Goal: Task Accomplishment & Management: Complete application form

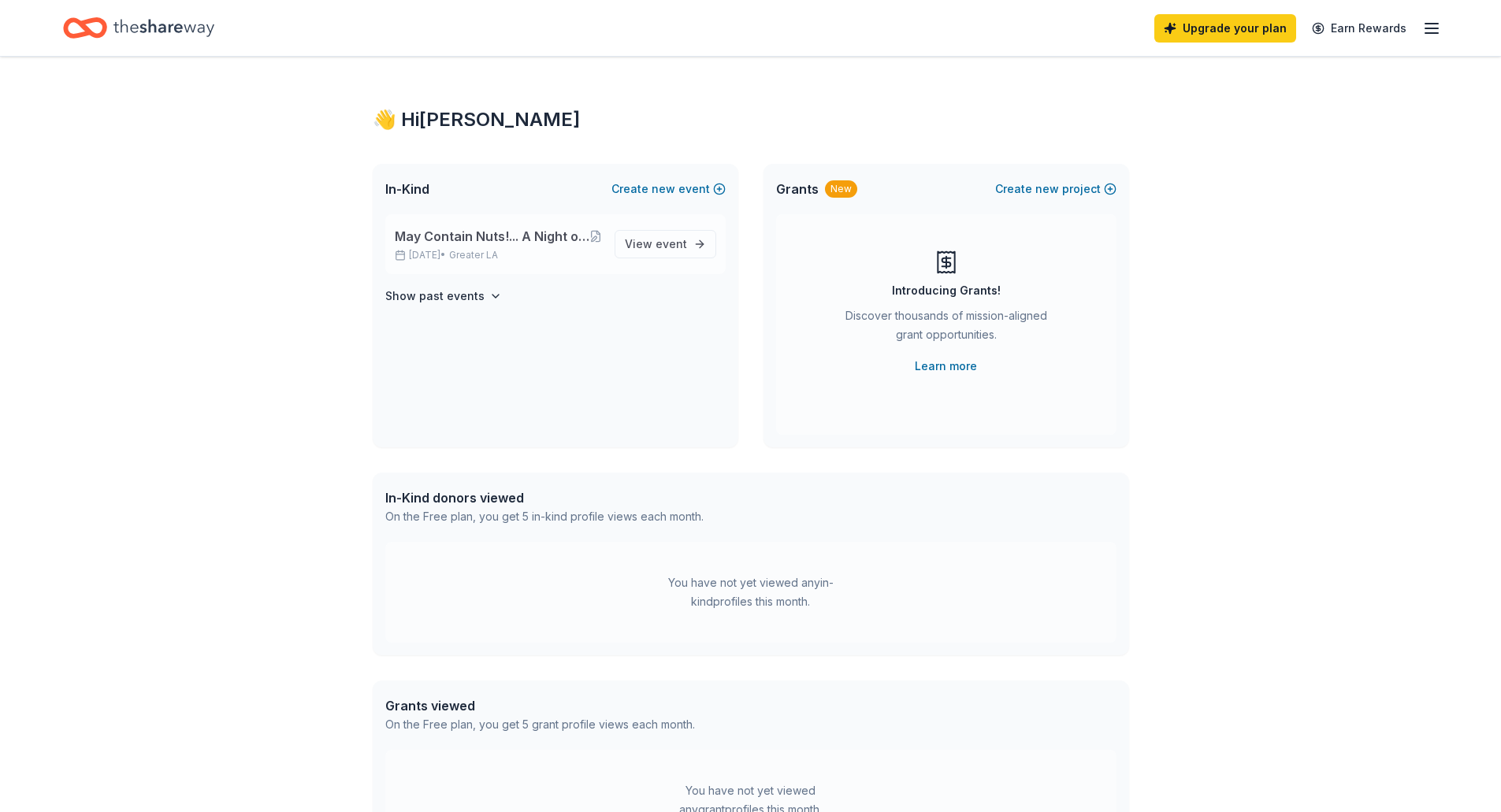
click at [538, 234] on span "May Contain Nuts!... A Night of Comedy benefitting WeSPARK [MEDICAL_DATA] Suppo…" at bounding box center [492, 236] width 195 height 19
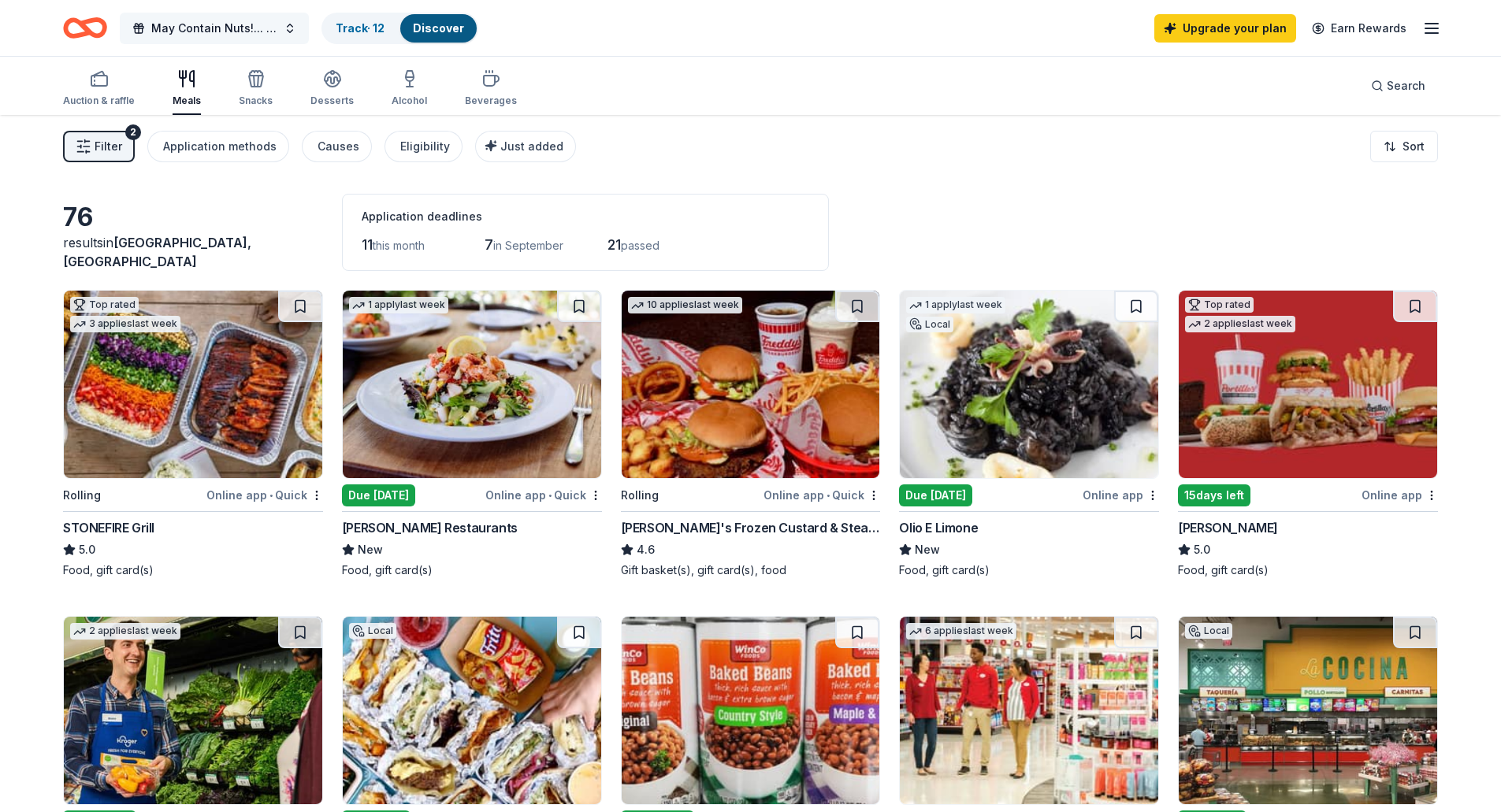
click at [289, 29] on button "May Contain Nuts!... A Night of Comedy benefitting WeSPARK [MEDICAL_DATA] Suppo…" at bounding box center [214, 28] width 189 height 31
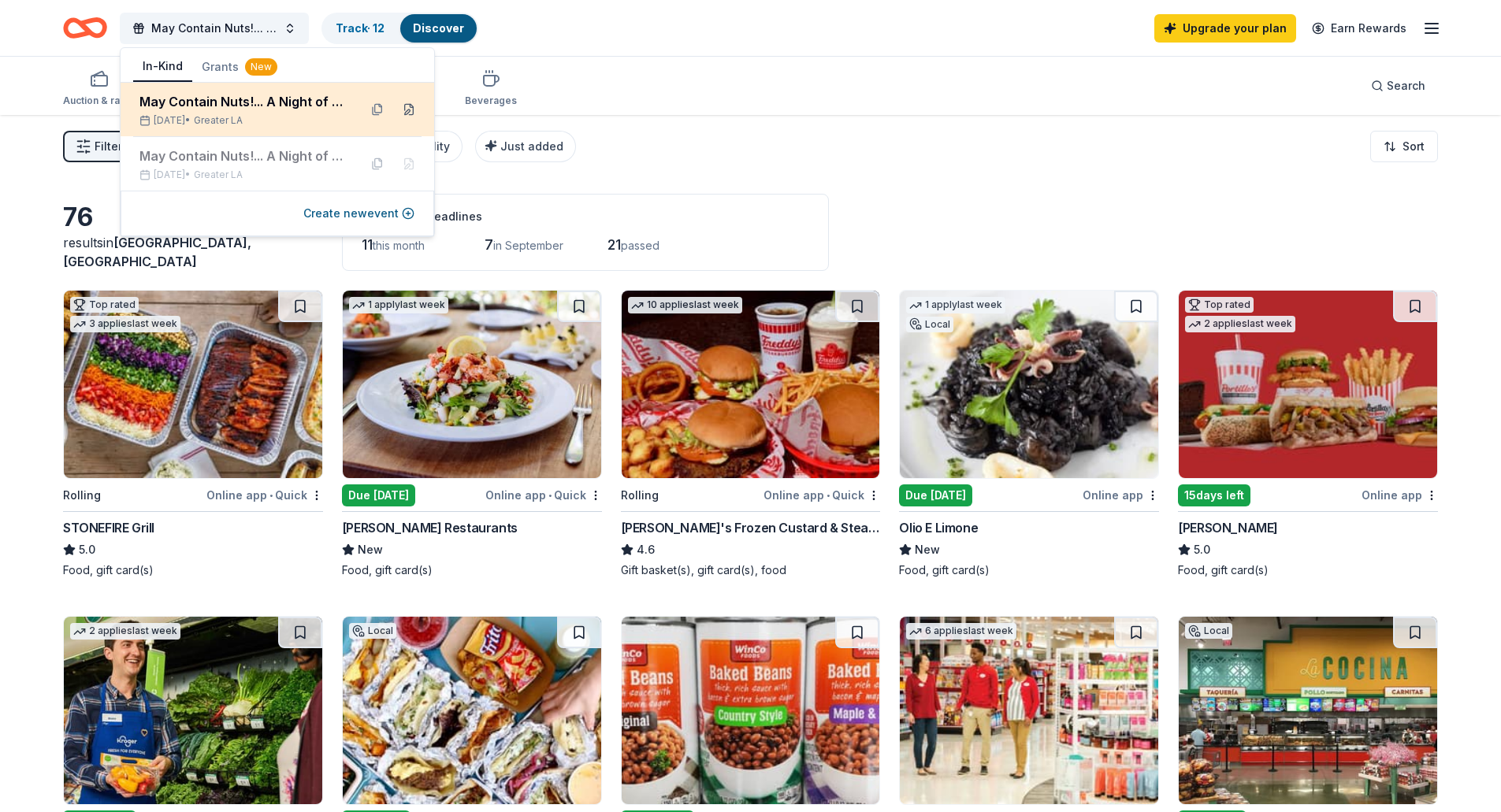
click at [411, 113] on button at bounding box center [409, 110] width 25 height 25
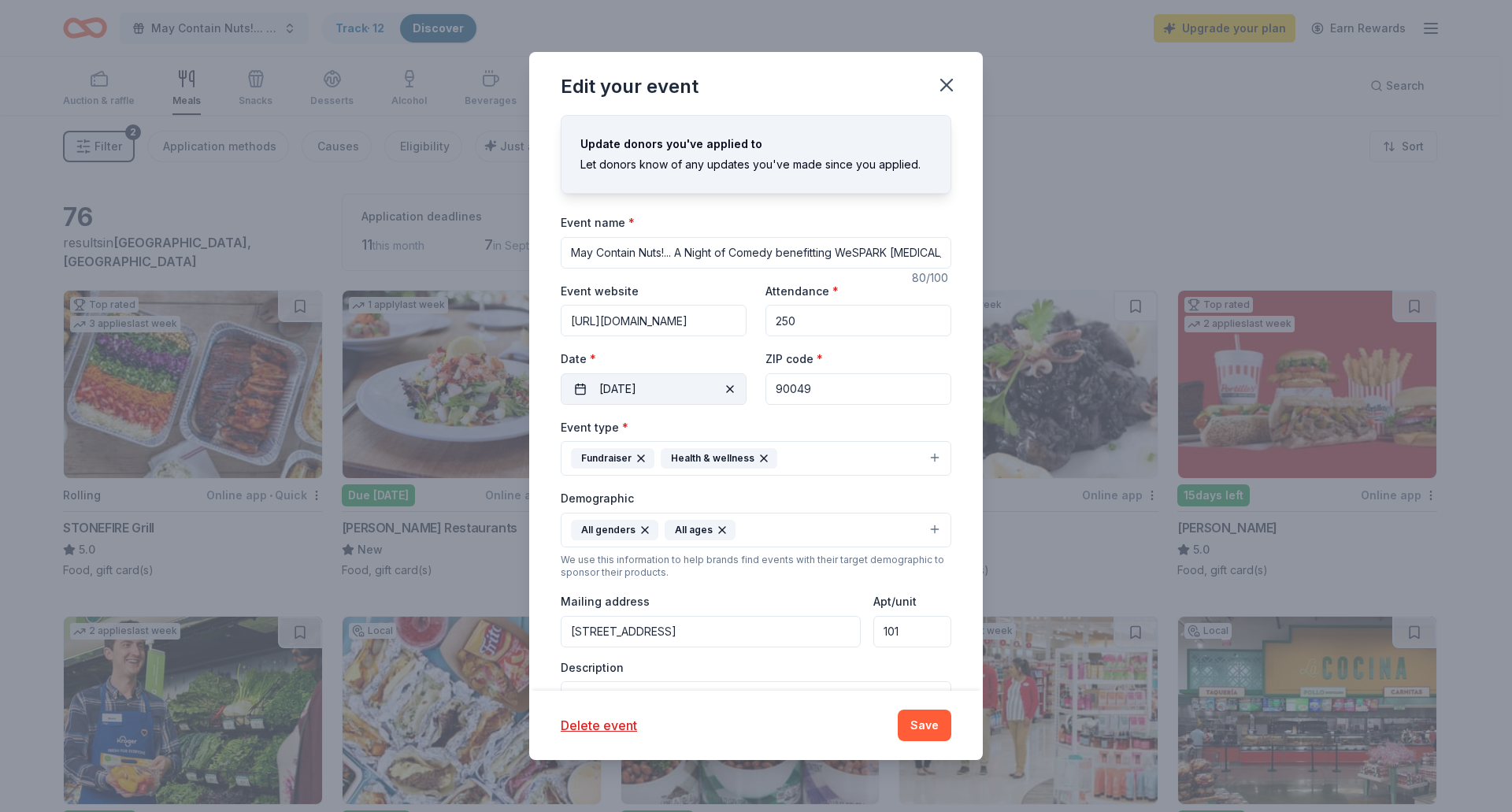
click at [721, 391] on span "button" at bounding box center [730, 389] width 19 height 19
click at [658, 393] on button "Pick a date" at bounding box center [653, 388] width 186 height 31
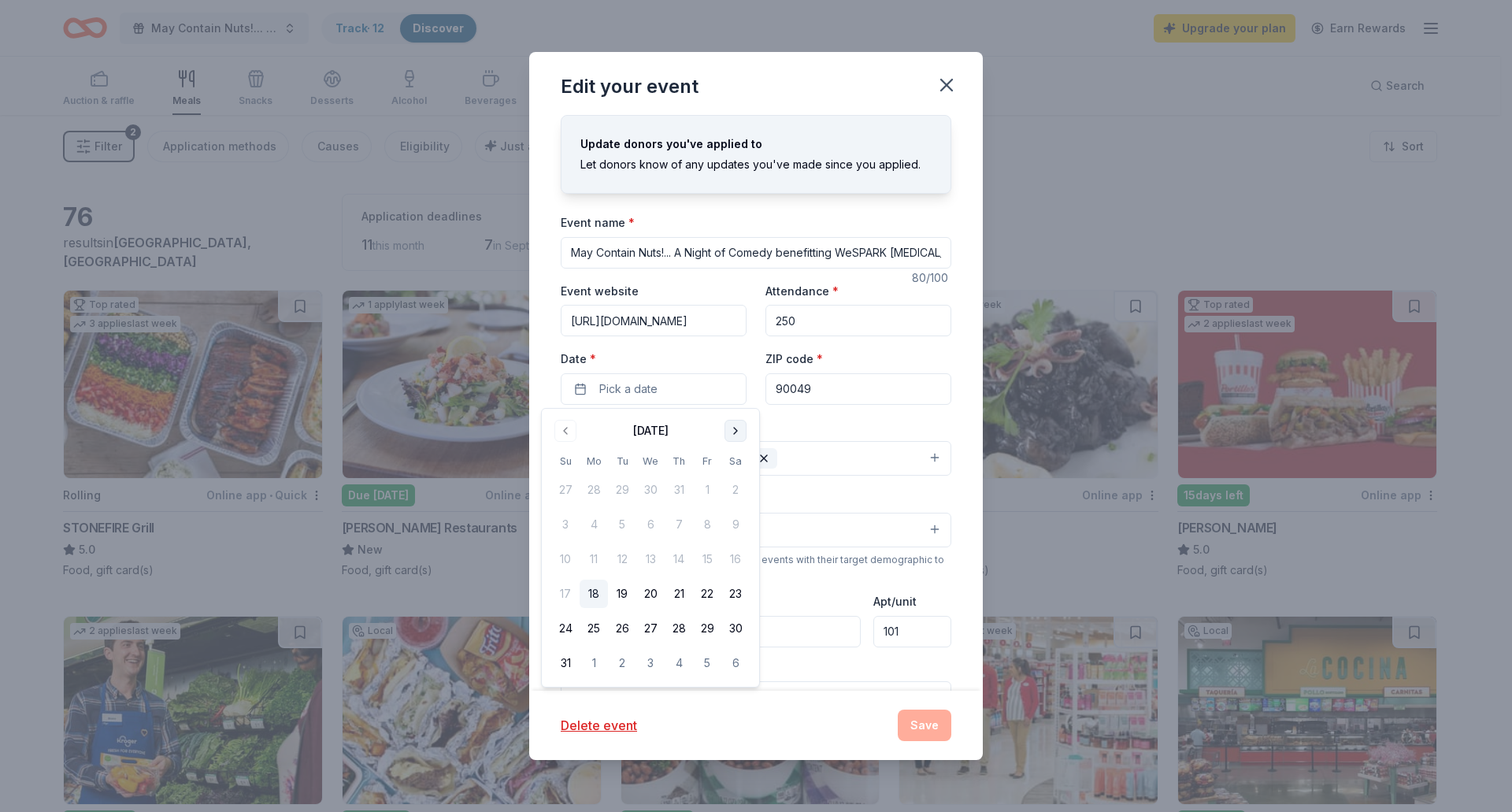
click at [743, 435] on button "Go to next month" at bounding box center [736, 430] width 22 height 22
click at [624, 522] on button "7" at bounding box center [622, 525] width 29 height 29
click at [819, 430] on div "Event type * Fundraiser Health & wellness" at bounding box center [755, 447] width 391 height 59
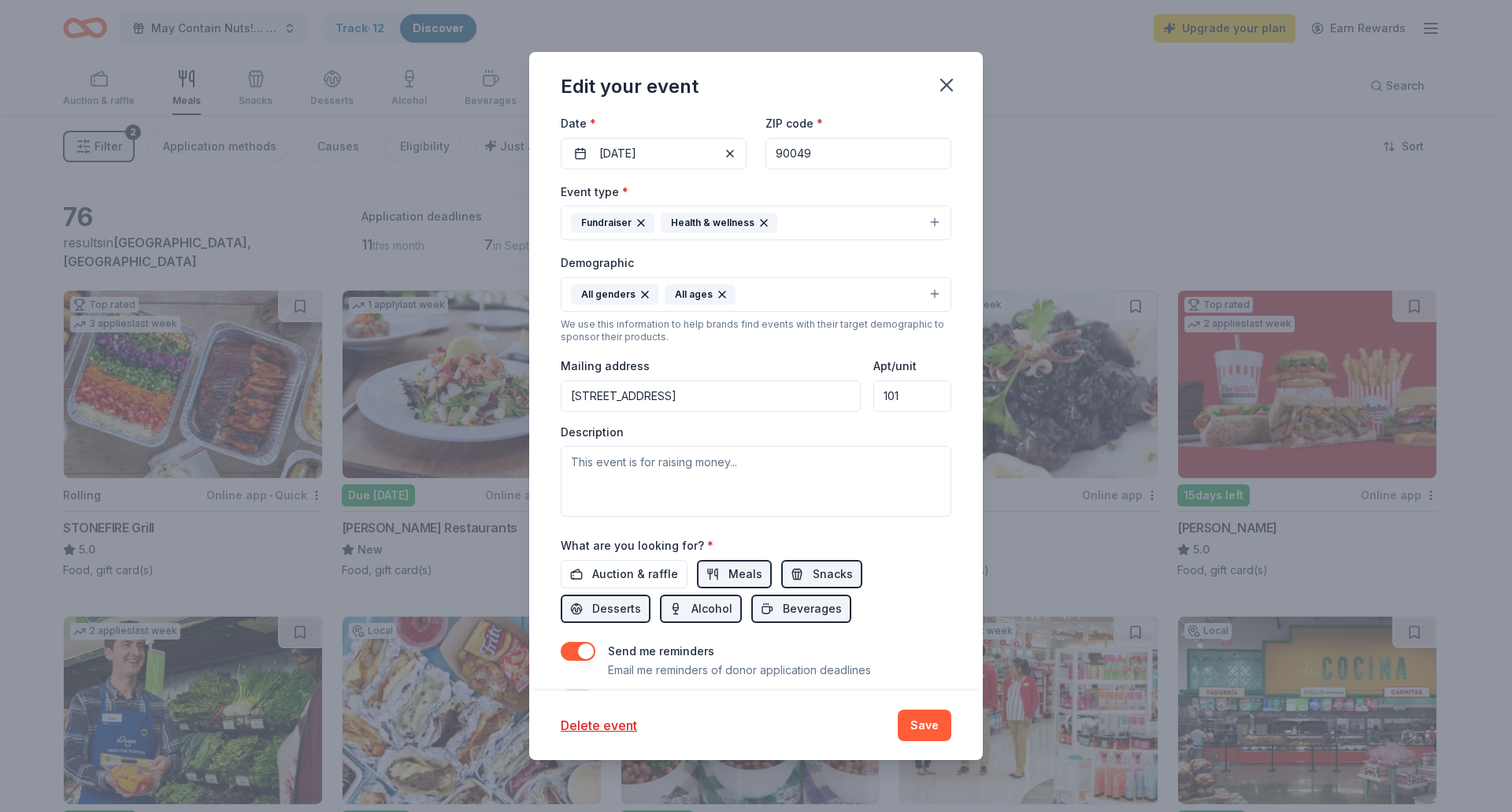
scroll to position [236, 0]
click at [670, 472] on textarea at bounding box center [755, 480] width 391 height 71
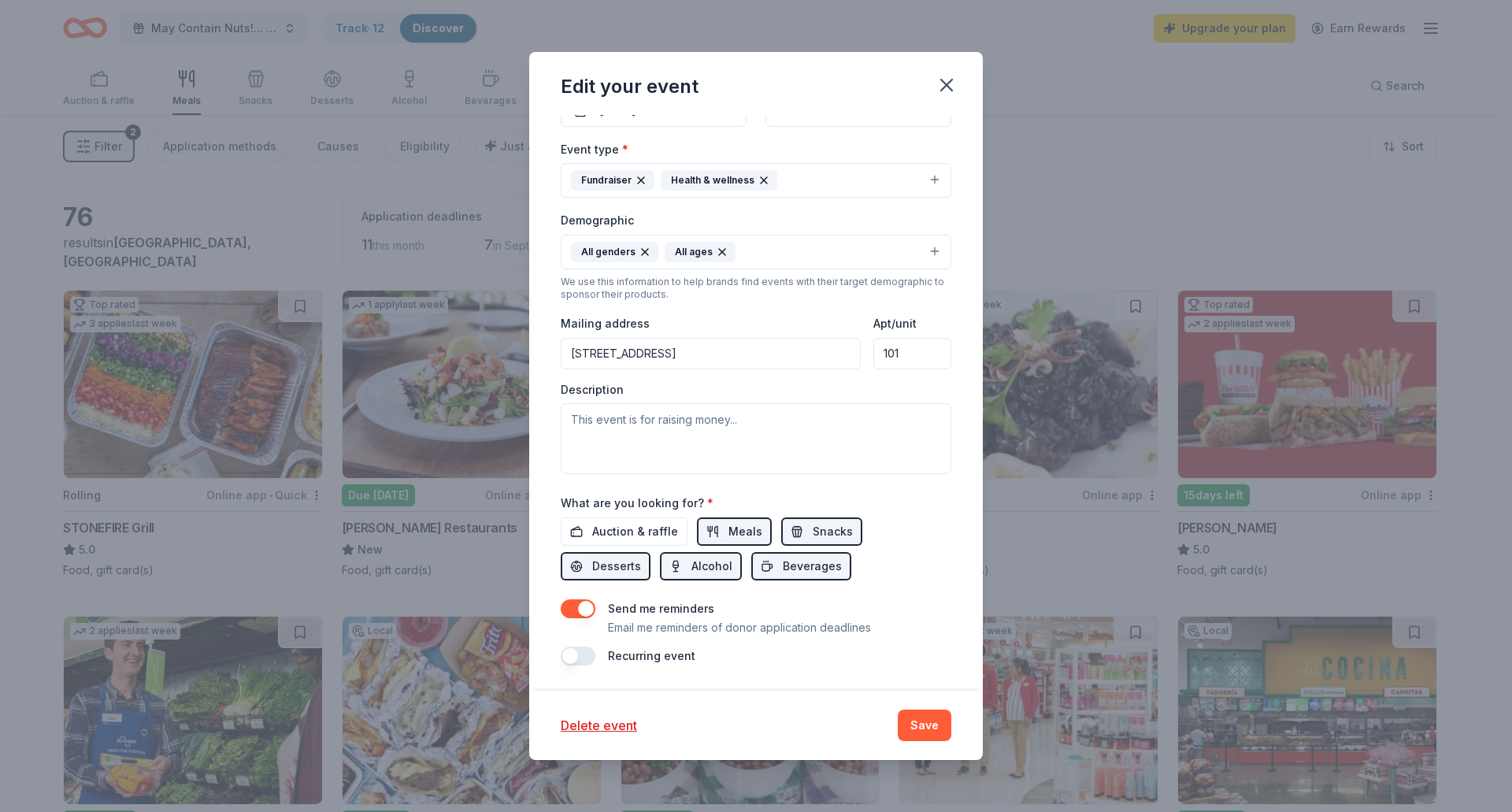
click at [575, 609] on button "button" at bounding box center [577, 609] width 35 height 19
click at [602, 537] on span "Auction & raffle" at bounding box center [635, 532] width 86 height 19
click at [713, 536] on button "Meals" at bounding box center [734, 532] width 75 height 29
click at [840, 523] on span "Snacks" at bounding box center [833, 532] width 40 height 19
click at [822, 562] on span "Beverages" at bounding box center [813, 566] width 59 height 19
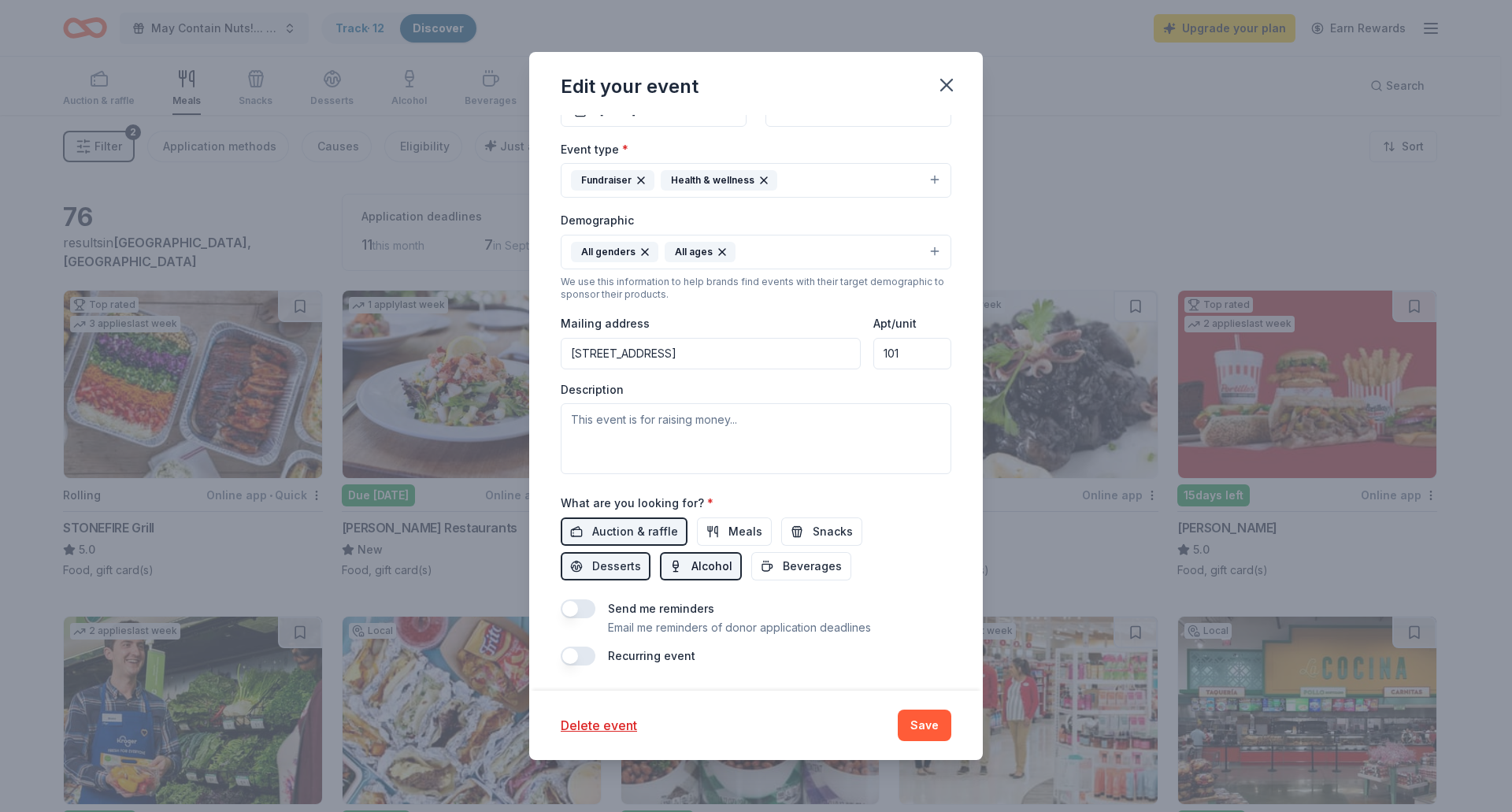
click at [720, 560] on span "Alcohol" at bounding box center [711, 566] width 41 height 19
click at [613, 561] on span "Desserts" at bounding box center [617, 566] width 49 height 19
click at [824, 626] on p "Email me reminders of donor application deadlines" at bounding box center [739, 628] width 263 height 19
click at [635, 520] on button "Auction & raffle" at bounding box center [624, 532] width 127 height 29
click at [649, 532] on span "Auction & raffle" at bounding box center [635, 532] width 86 height 19
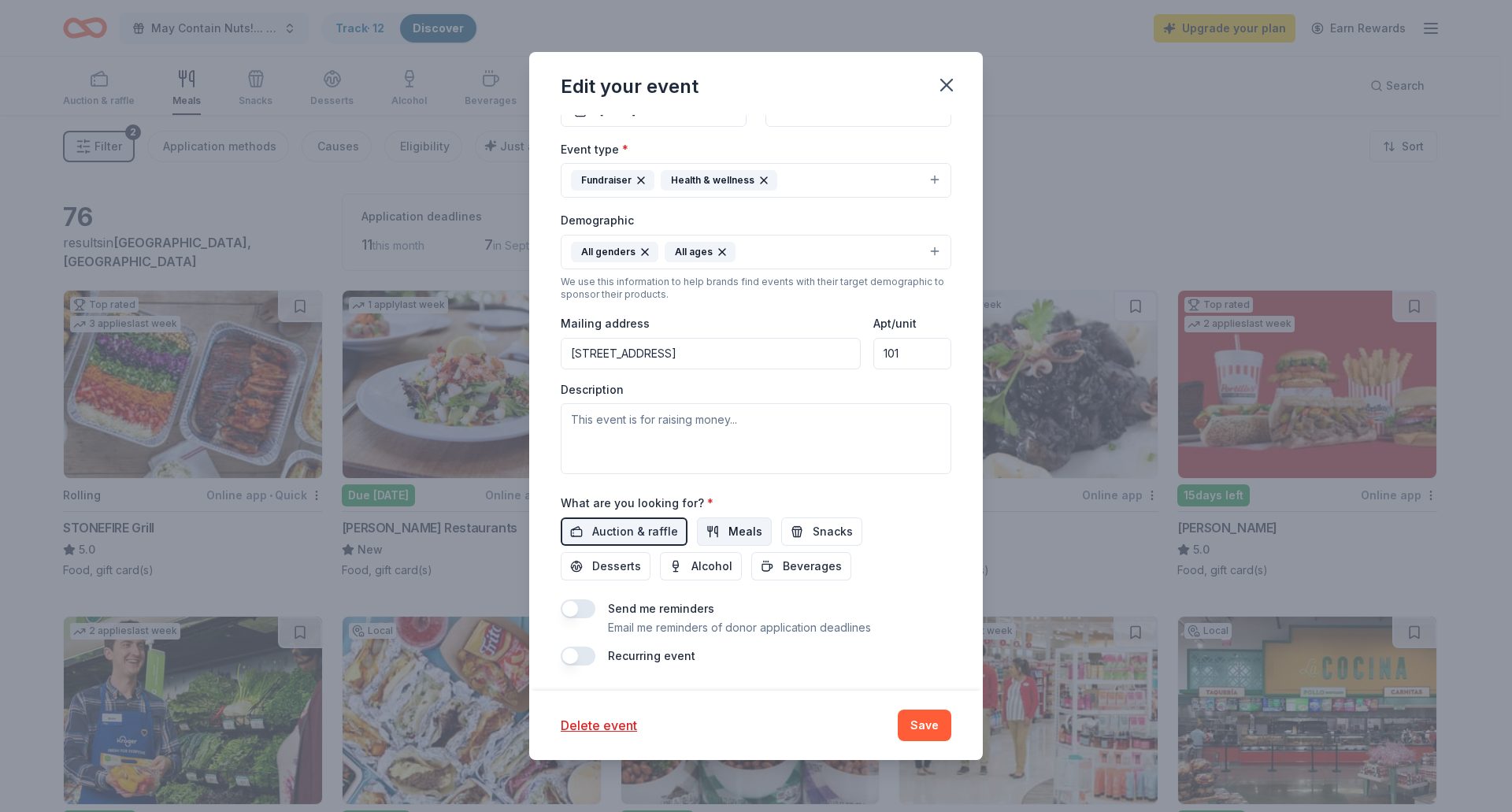
click at [737, 533] on span "Meals" at bounding box center [745, 532] width 34 height 19
click at [813, 533] on span "Snacks" at bounding box center [833, 532] width 40 height 19
click at [831, 571] on span "Beverages" at bounding box center [813, 566] width 59 height 19
click at [704, 572] on span "Alcohol" at bounding box center [711, 566] width 41 height 19
click at [622, 565] on span "Desserts" at bounding box center [617, 566] width 49 height 19
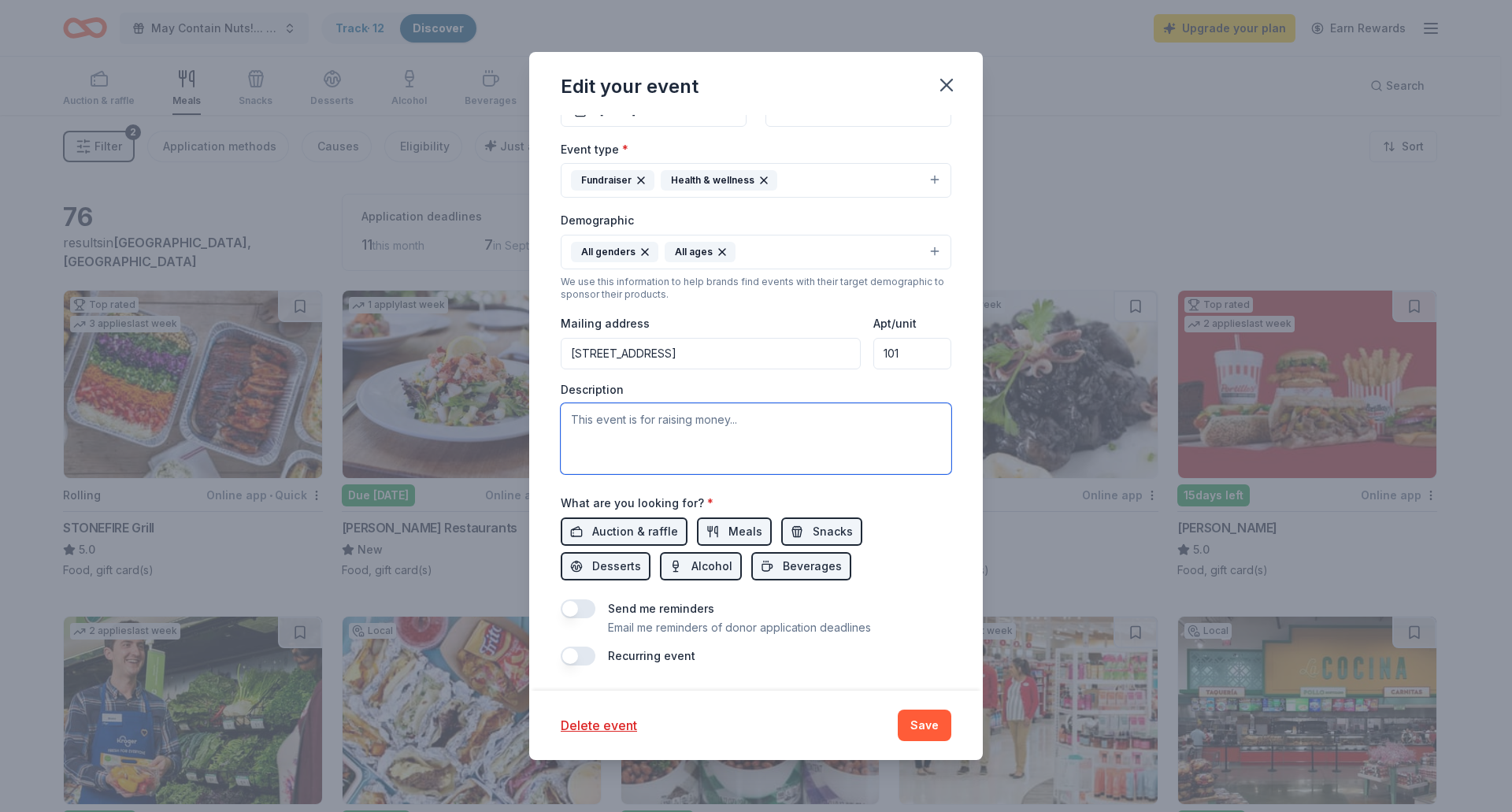
click at [650, 429] on textarea at bounding box center [755, 439] width 391 height 71
drag, startPoint x: 650, startPoint y: 433, endPoint x: 656, endPoint y: 430, distance: 6.7
click at [650, 432] on textarea at bounding box center [755, 439] width 391 height 71
paste textarea "WeSPARK Cancer Support Center, a nonprofit based in Sherman Oaks. We provide FR…"
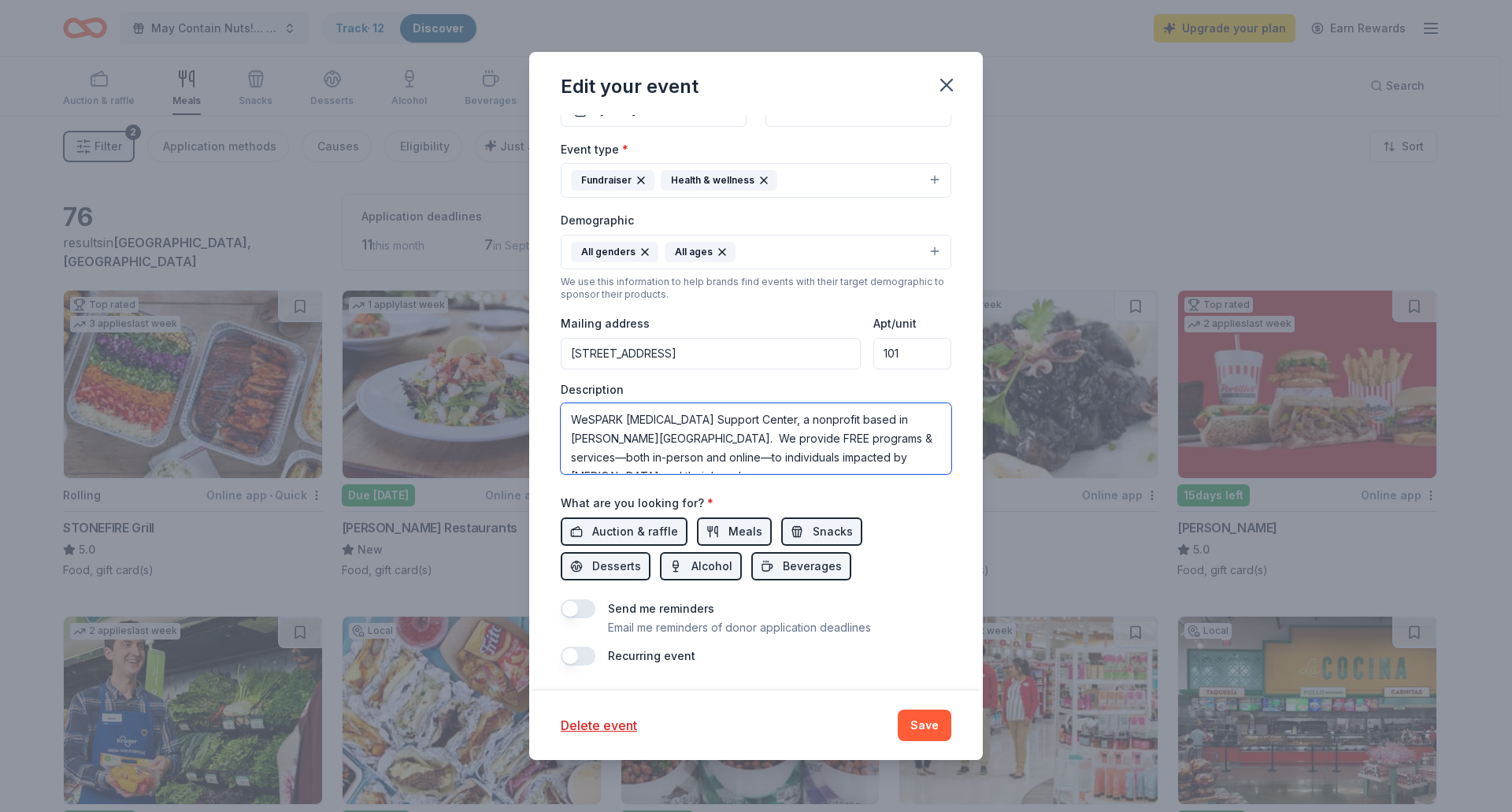
click at [753, 421] on textarea "WeSPARK Cancer Support Center, a nonprofit based in Sherman Oaks. We provide FR…" at bounding box center [755, 439] width 391 height 71
click at [592, 439] on textarea "WeSPARK Cancer Support Center is a nonprofit based in Sherman Oaks. We provide …" at bounding box center [755, 439] width 391 height 71
click at [849, 457] on textarea "WeSPARK Cancer Support Center is a nonprofit based in Sherman Oaks, CA. We prov…" at bounding box center [755, 439] width 391 height 71
paste textarea "On Tuesday, October 7, 2025, WeSPARK will host our annual fundraiser, May Conta…"
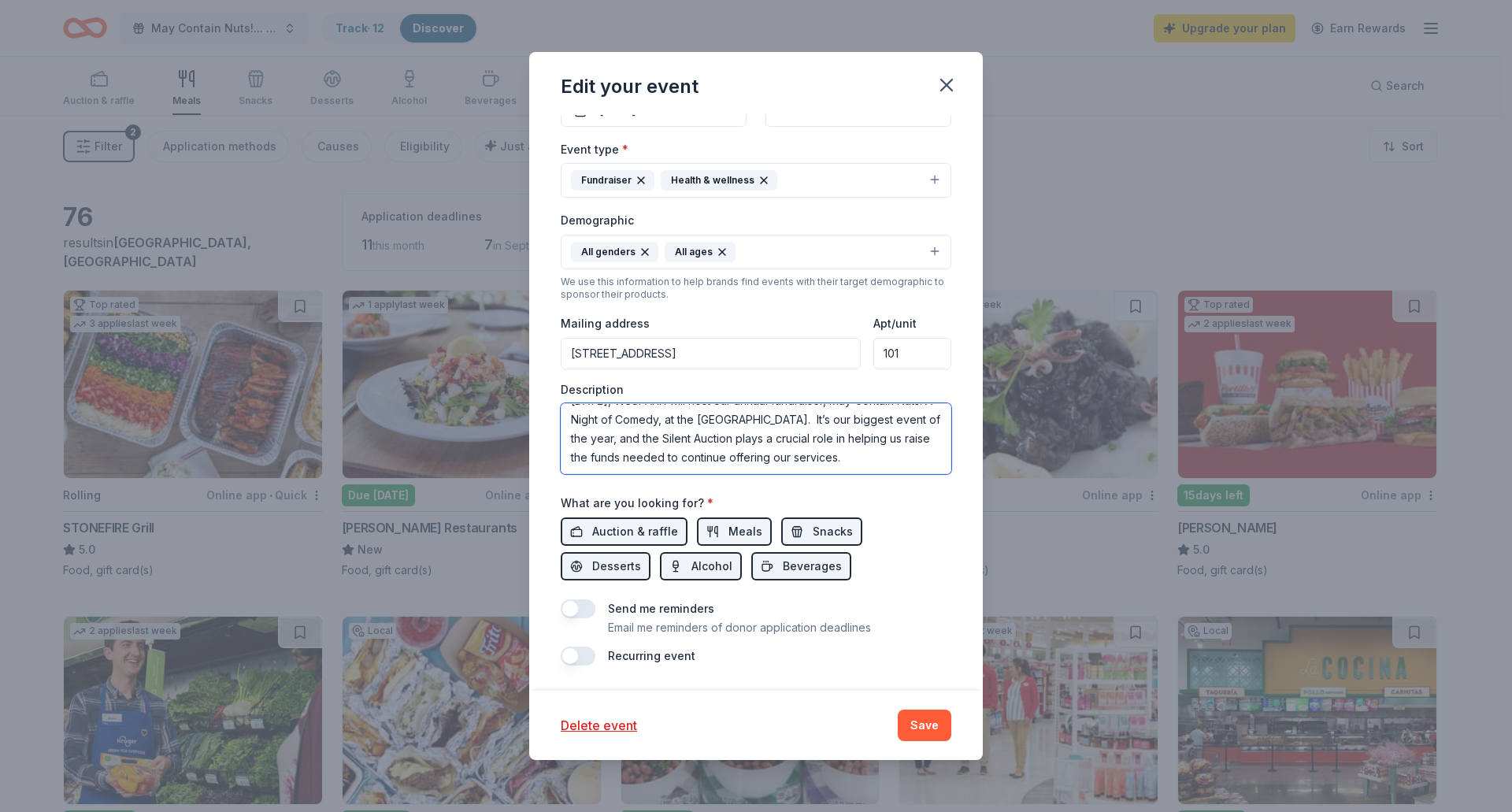
click at [810, 467] on textarea "WeSPARK Cancer Support Center is a nonprofit based in Sherman Oaks, CA. We prov…" at bounding box center [755, 439] width 391 height 71
paste textarea "Our services include personalized treatments, specialized support groups, diver…"
click at [784, 446] on textarea "WeSPARK Cancer Support Center is a nonprofit based in Sherman Oaks, CA. We prov…" at bounding box center [755, 439] width 391 height 71
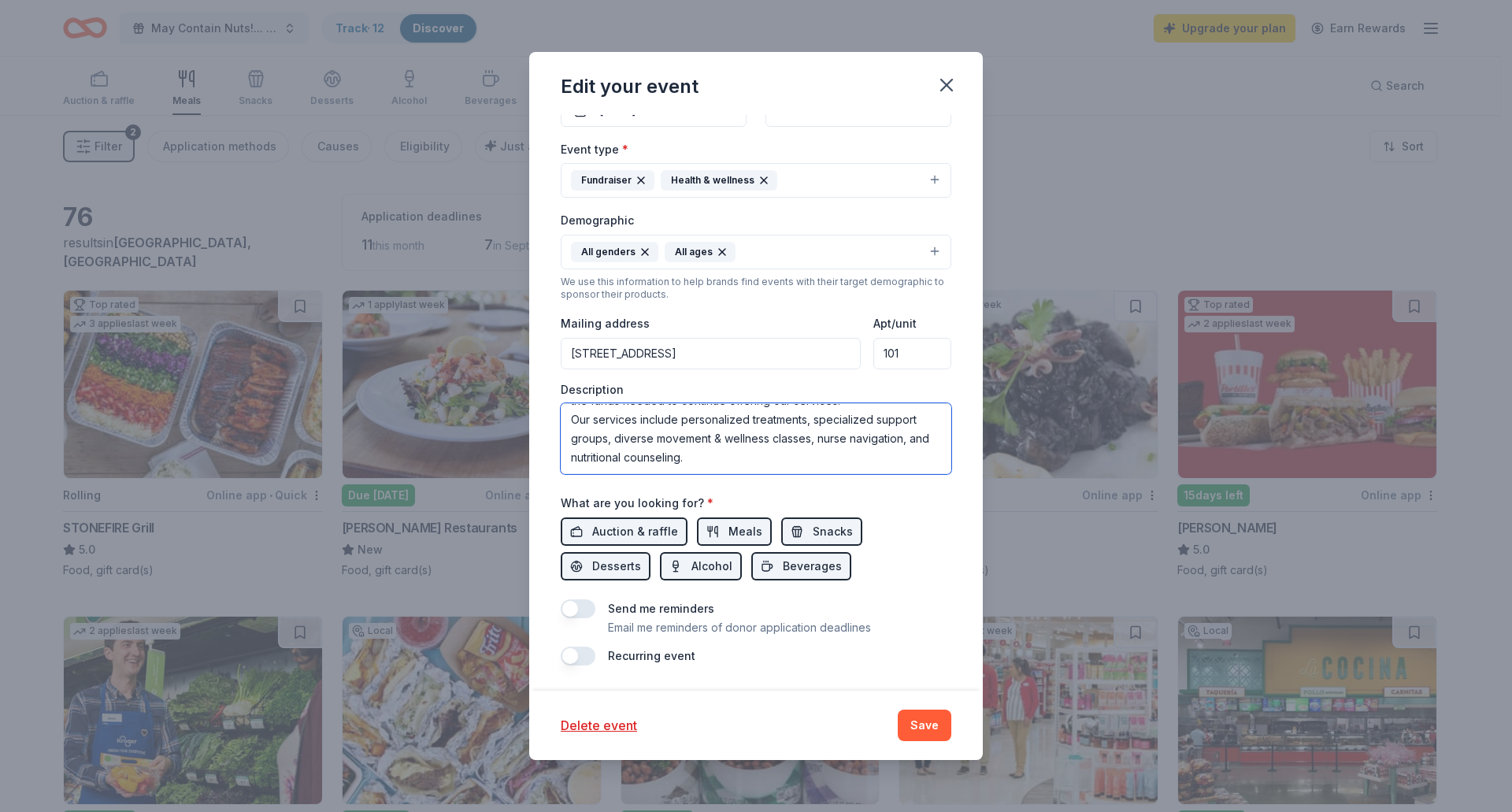
click at [784, 446] on textarea "WeSPARK Cancer Support Center is a nonprofit based in Sherman Oaks, CA. We prov…" at bounding box center [755, 439] width 391 height 71
click at [773, 469] on textarea "WeSPARK Cancer Support Center is a nonprofit based in Sherman Oaks, CA. We prov…" at bounding box center [755, 439] width 391 height 71
type textarea "WeSPARK Cancer Support Center is a nonprofit based in Sherman Oaks, CA. We prov…"
click at [921, 734] on button "Save" at bounding box center [924, 725] width 53 height 31
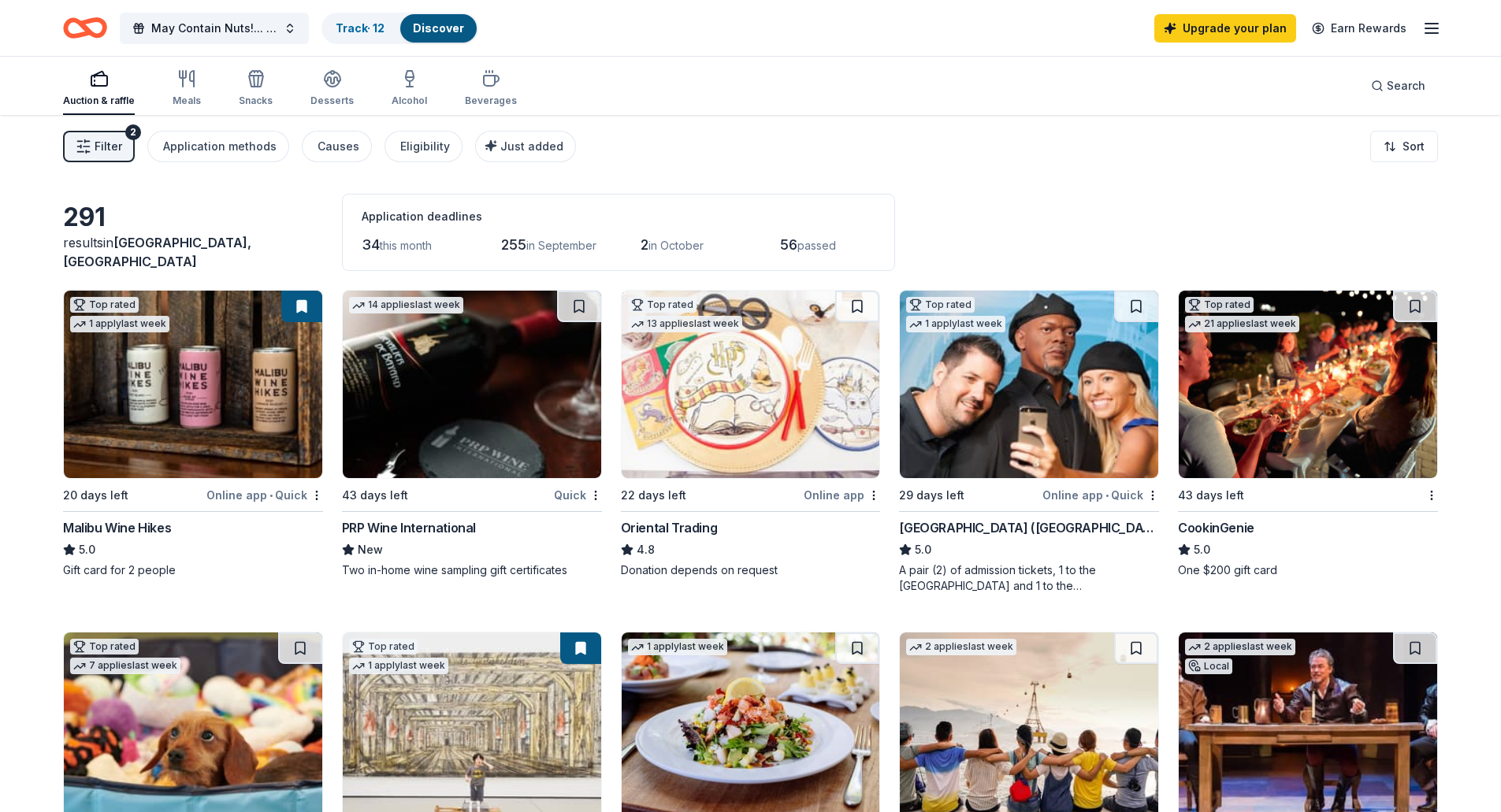
click at [112, 151] on span "Filter" at bounding box center [108, 146] width 28 height 19
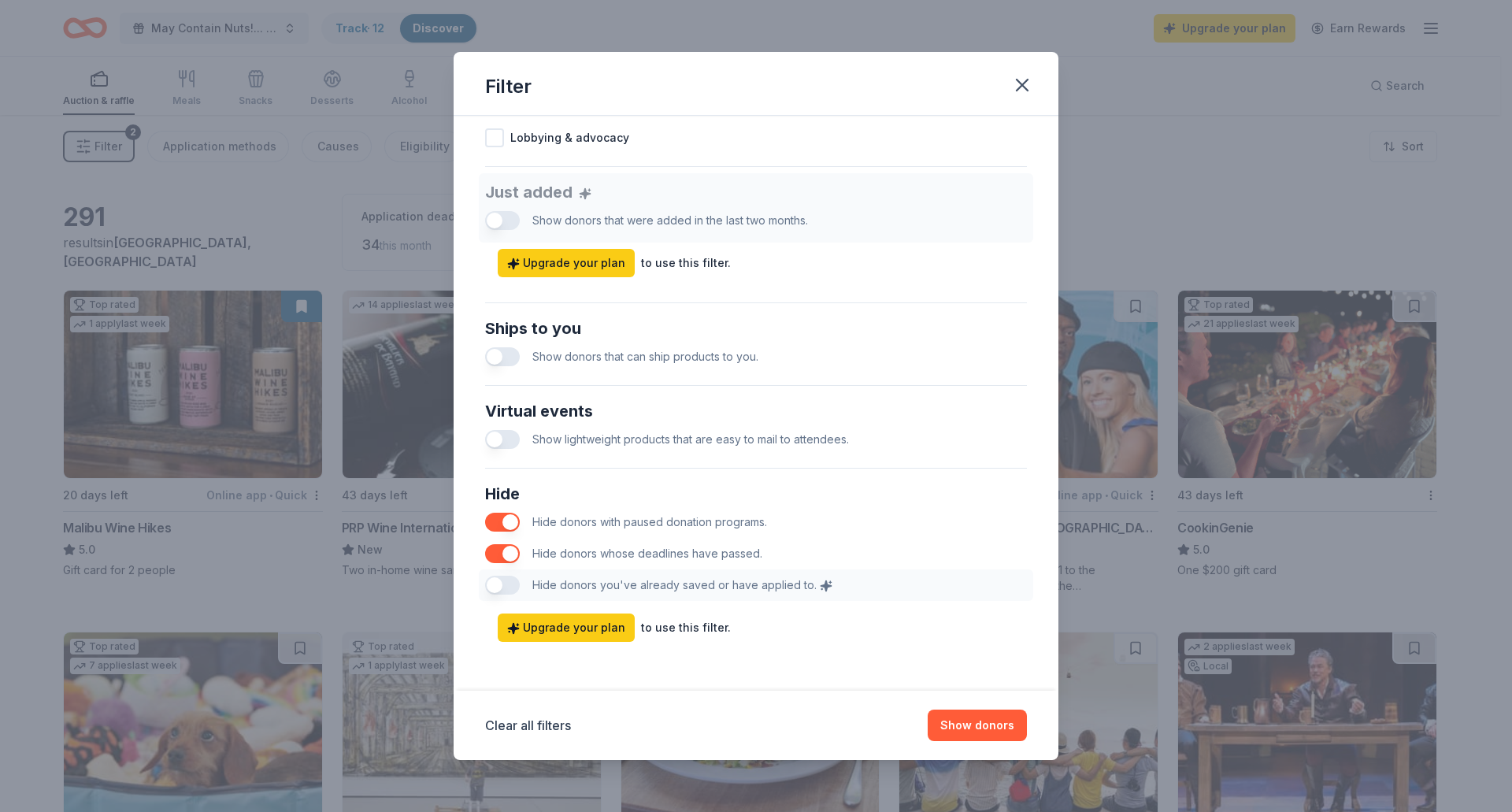
scroll to position [571, 0]
click at [497, 583] on div "Hide Hide donors with paused donation programs. Hide donors whose deadlines hav…" at bounding box center [755, 539] width 554 height 133
click at [501, 584] on div "Hide Hide donors with paused donation programs. Hide donors whose deadlines hav…" at bounding box center [755, 539] width 554 height 133
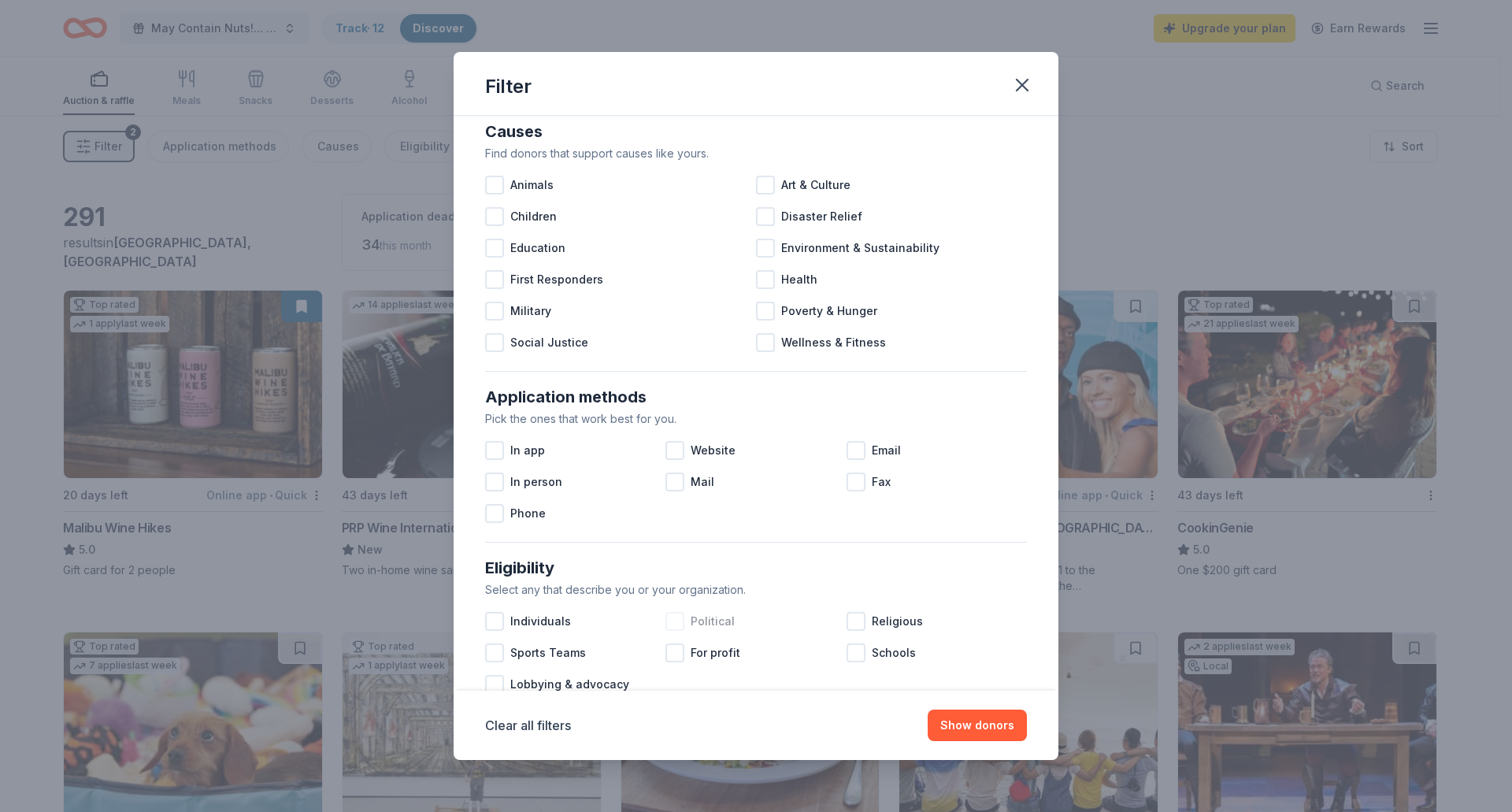
scroll to position [0, 0]
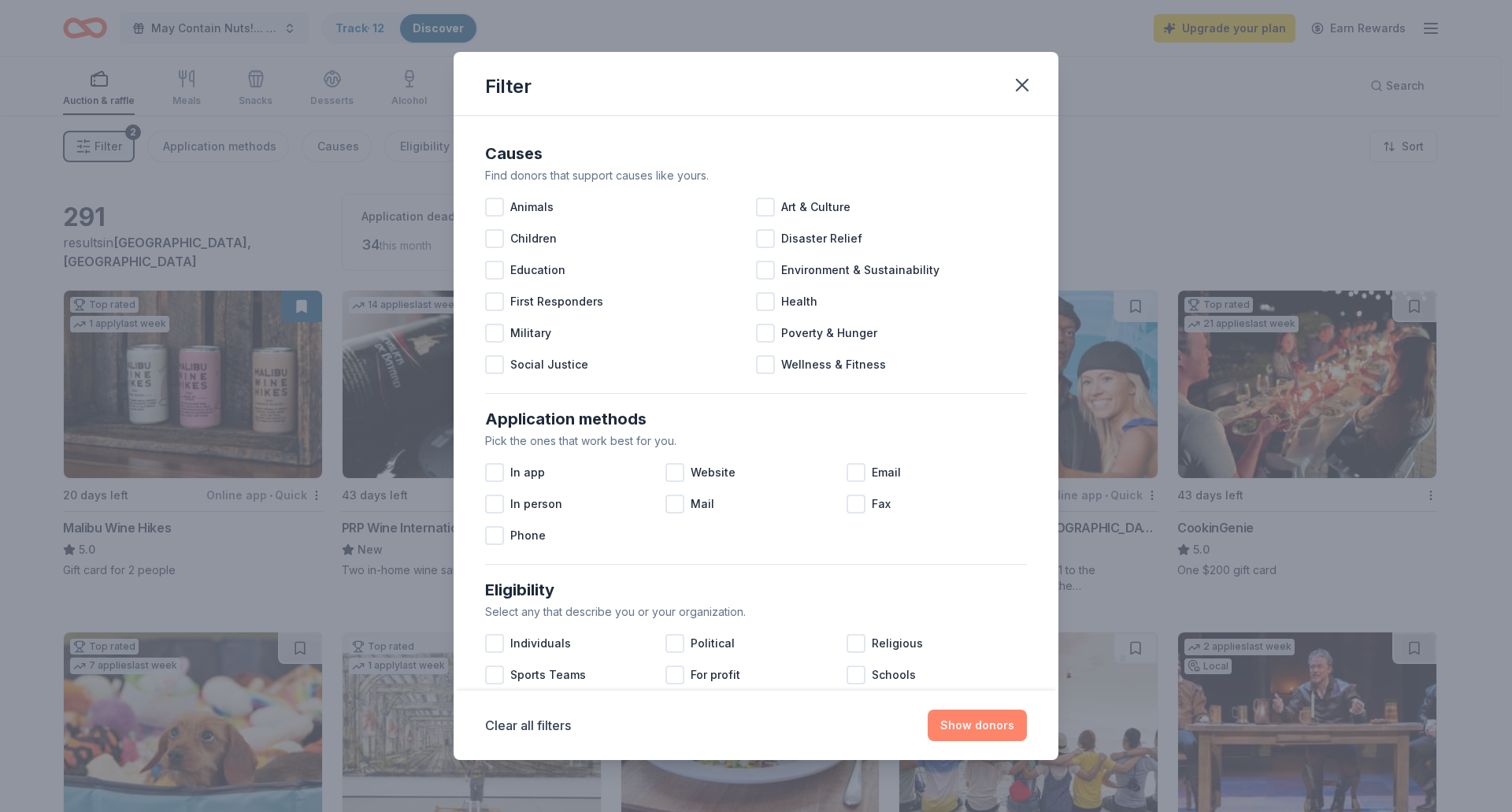
click at [976, 727] on button "Show donors" at bounding box center [977, 725] width 100 height 31
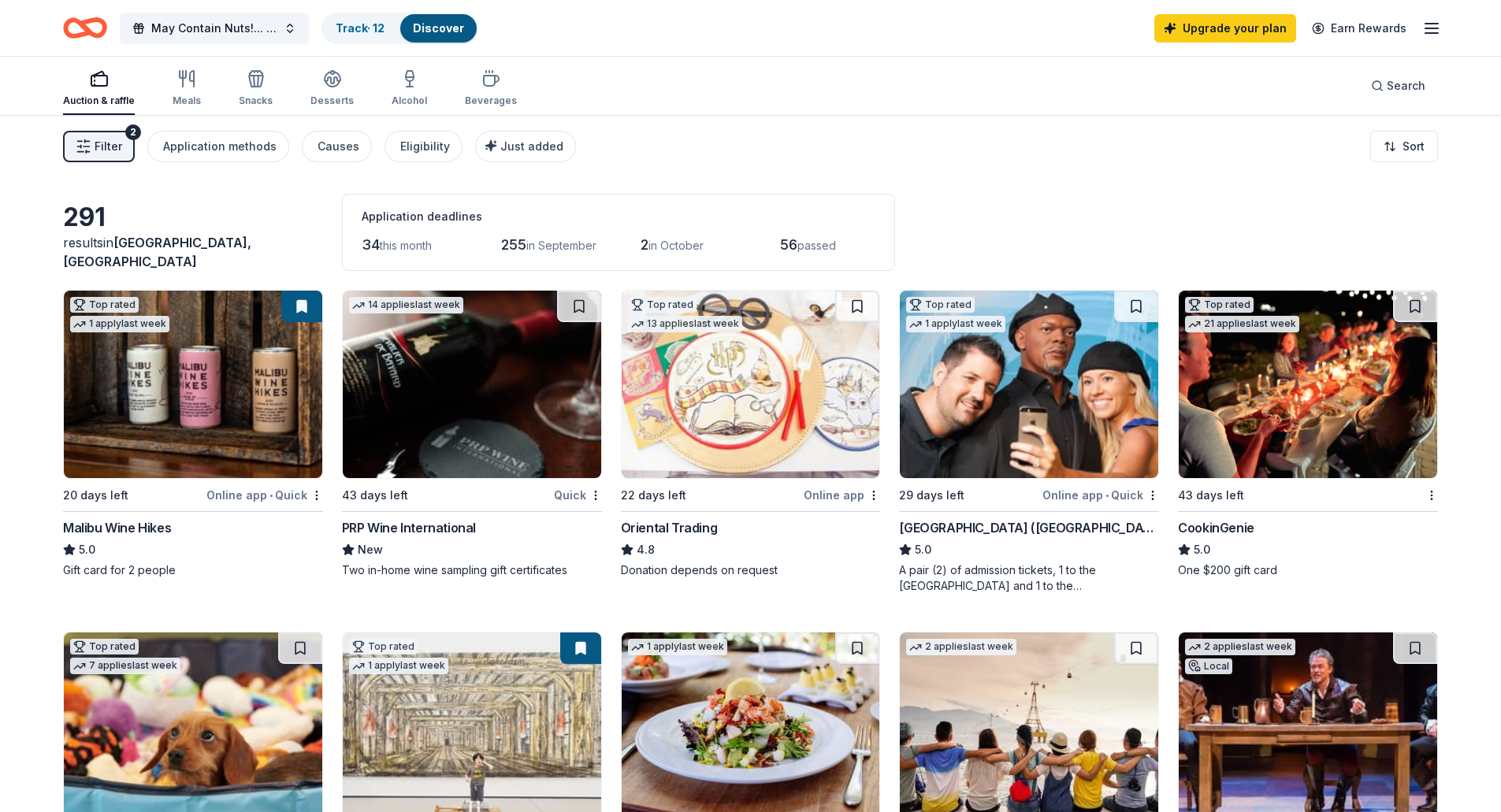
click at [820, 247] on span "passed" at bounding box center [816, 246] width 39 height 14
click at [106, 144] on span "Filter" at bounding box center [108, 146] width 28 height 19
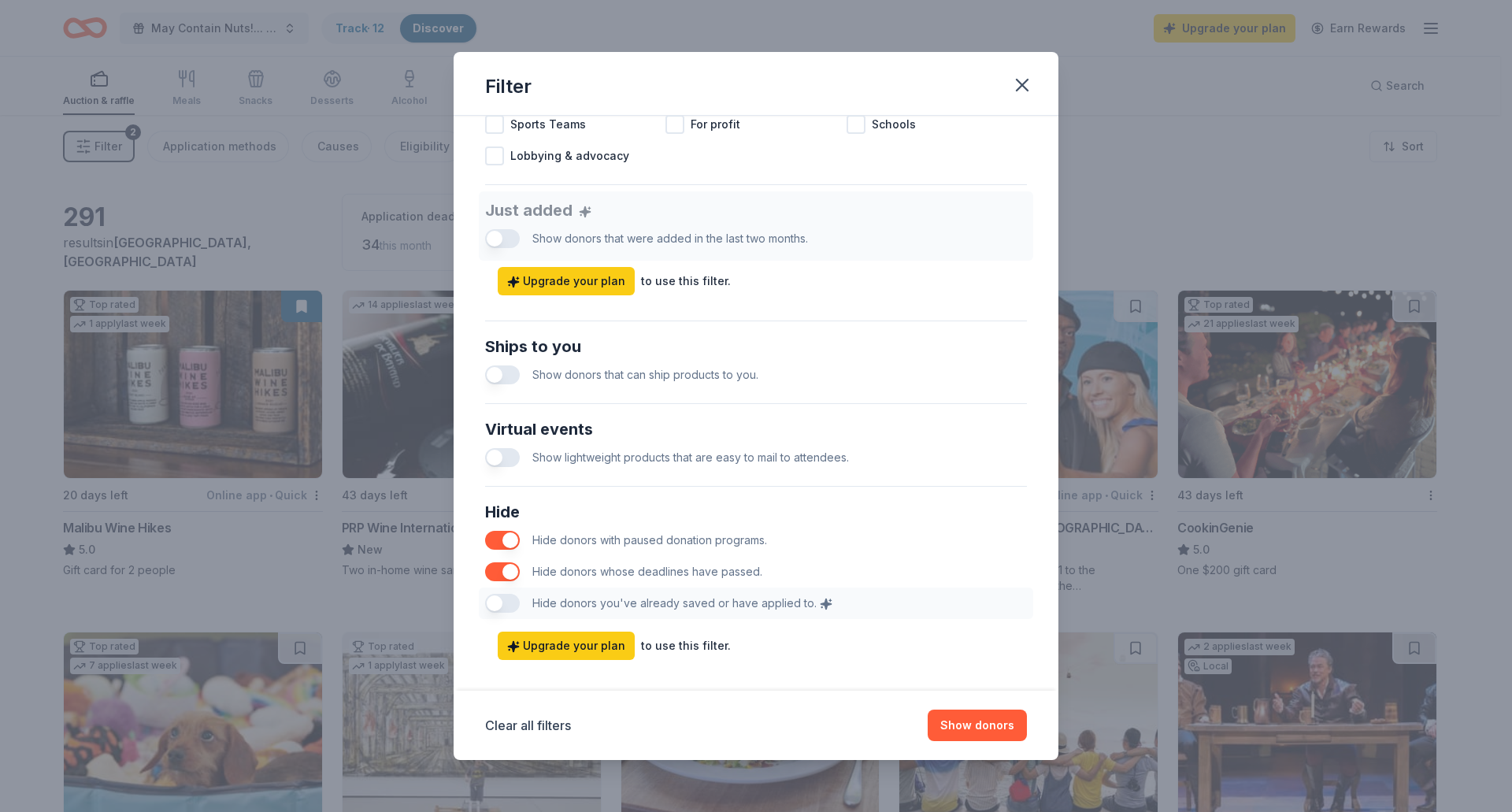
scroll to position [571, 0]
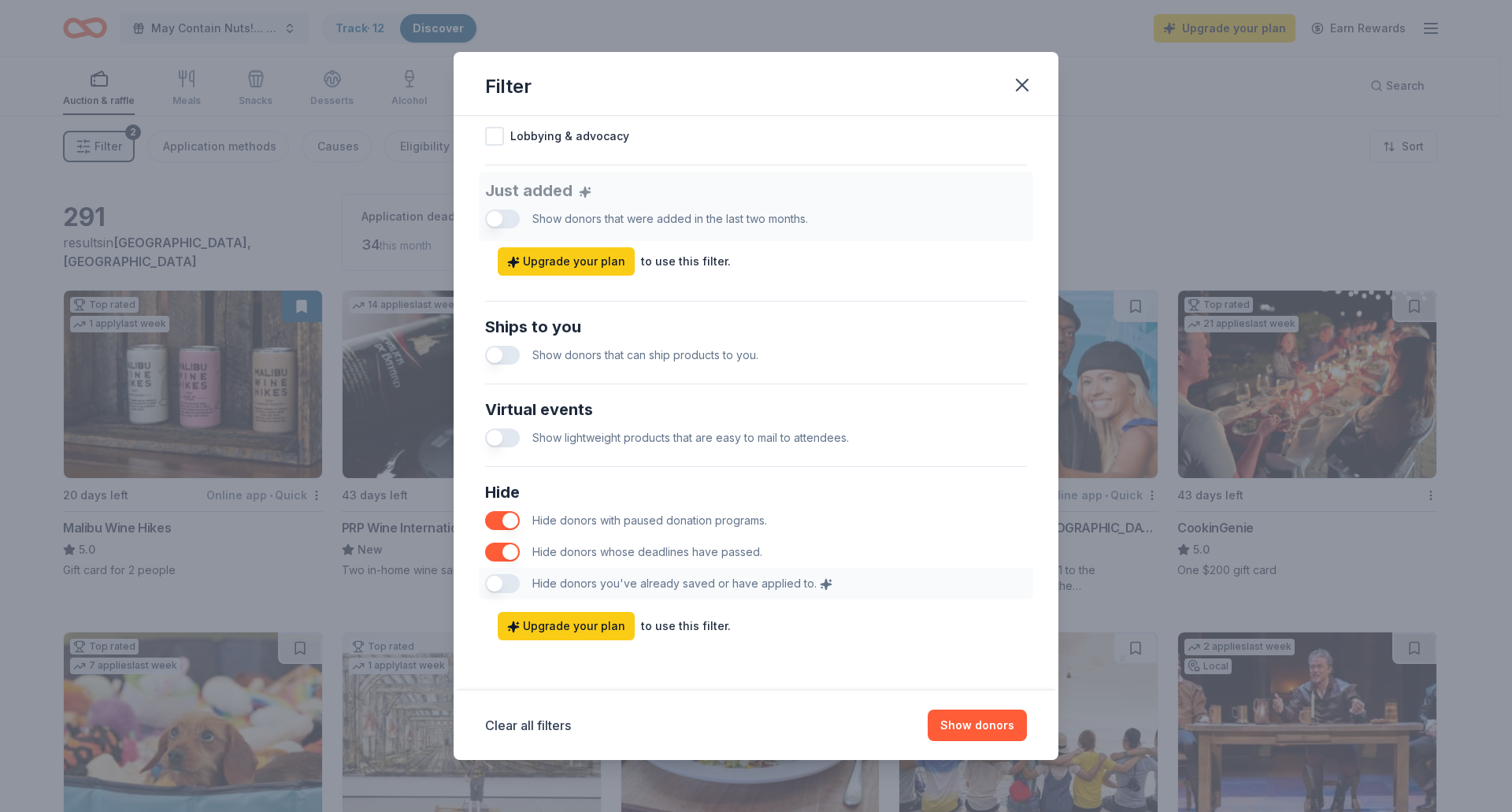
click at [505, 552] on button "button" at bounding box center [502, 552] width 35 height 19
click at [500, 517] on button "button" at bounding box center [502, 521] width 35 height 19
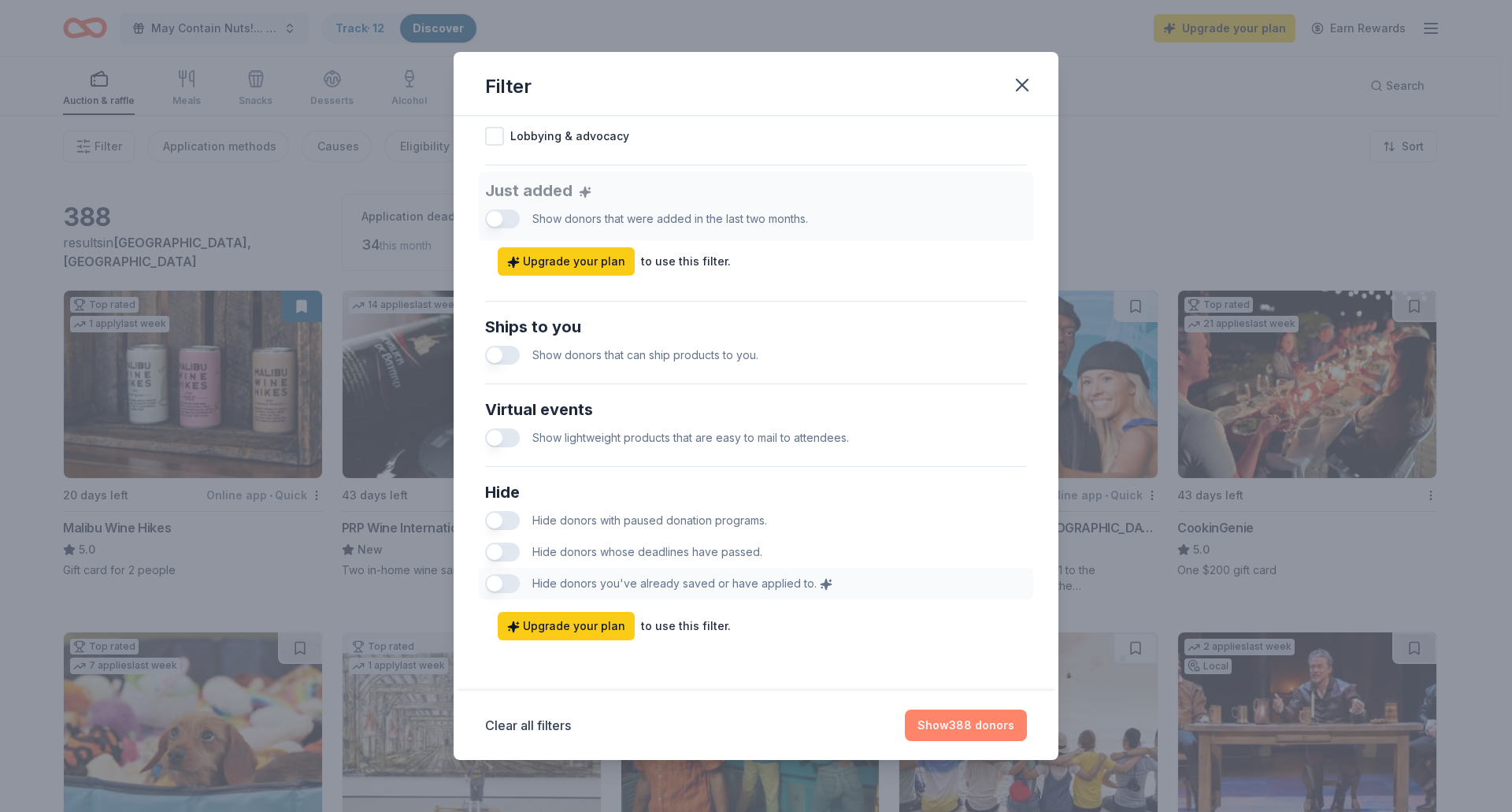
click at [990, 727] on button "Show 388 donors" at bounding box center [965, 725] width 122 height 31
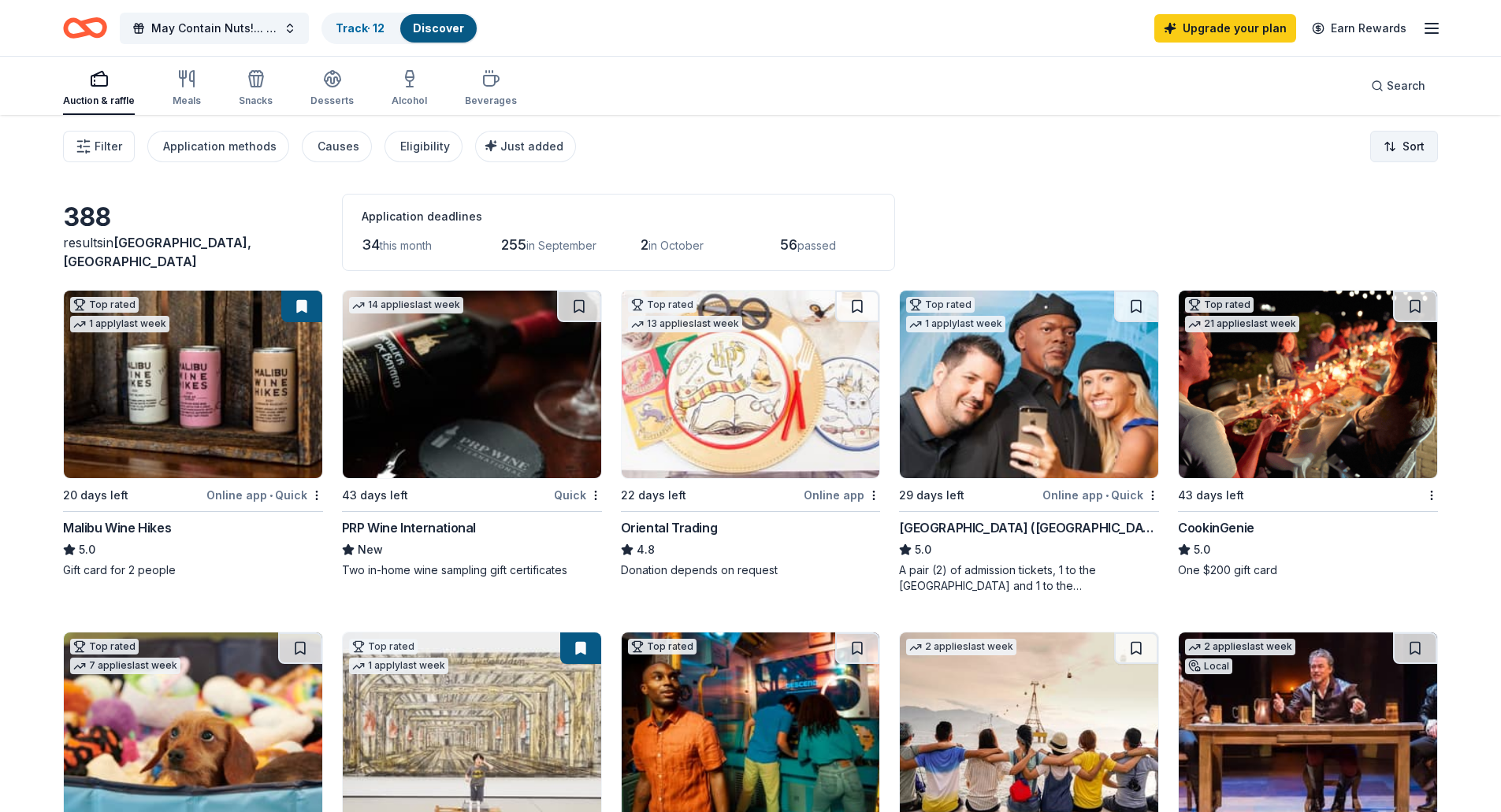
click at [1384, 141] on html "May Contain Nuts!... A Night of Comedy benefitting WeSPARK Cancer Support Cente…" at bounding box center [750, 406] width 1501 height 812
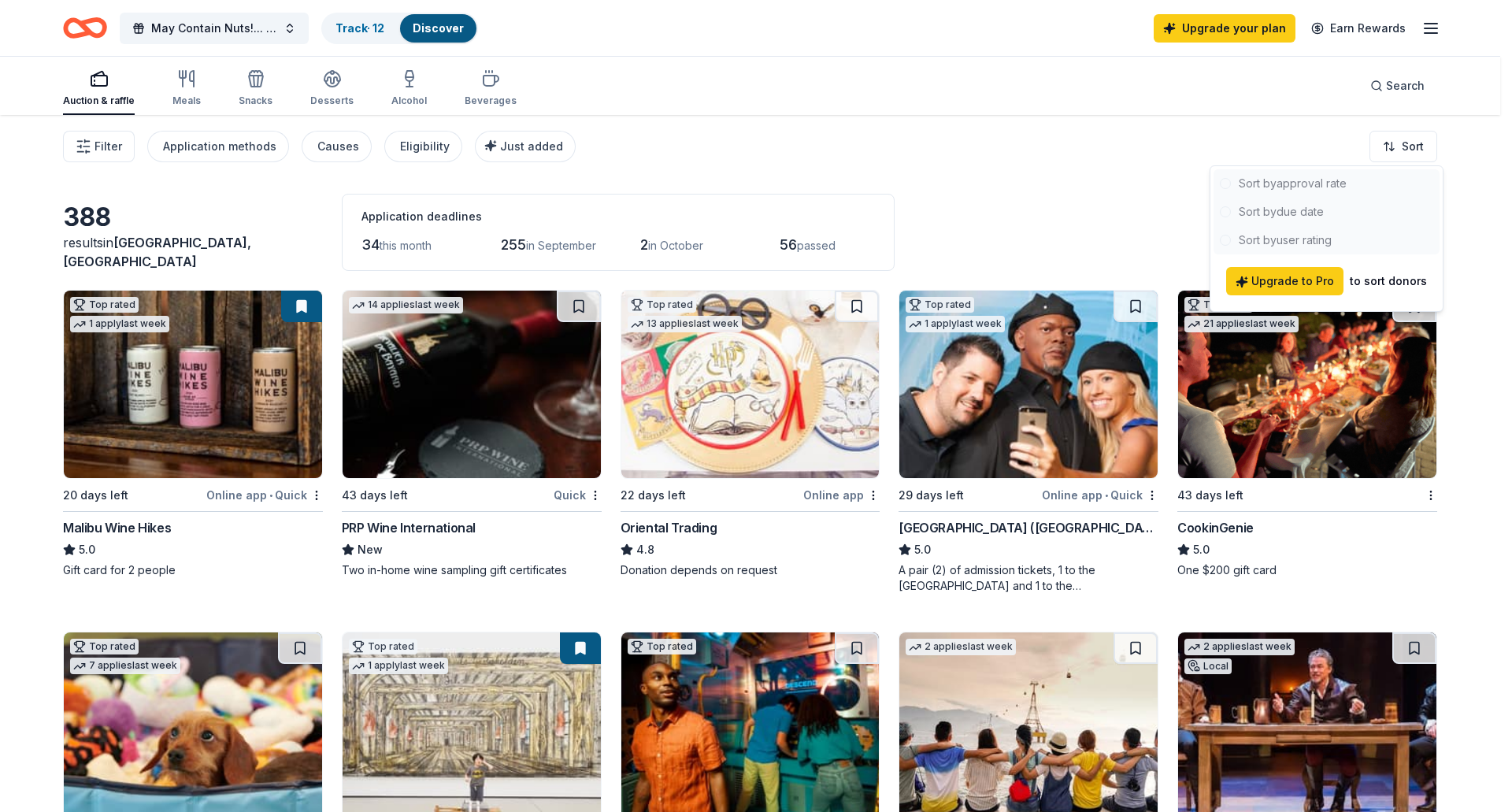
click at [1319, 216] on div at bounding box center [1326, 212] width 226 height 85
click at [109, 151] on html "May Contain Nuts!... A Night of Comedy benefitting WeSPARK Cancer Support Cente…" at bounding box center [756, 406] width 1512 height 812
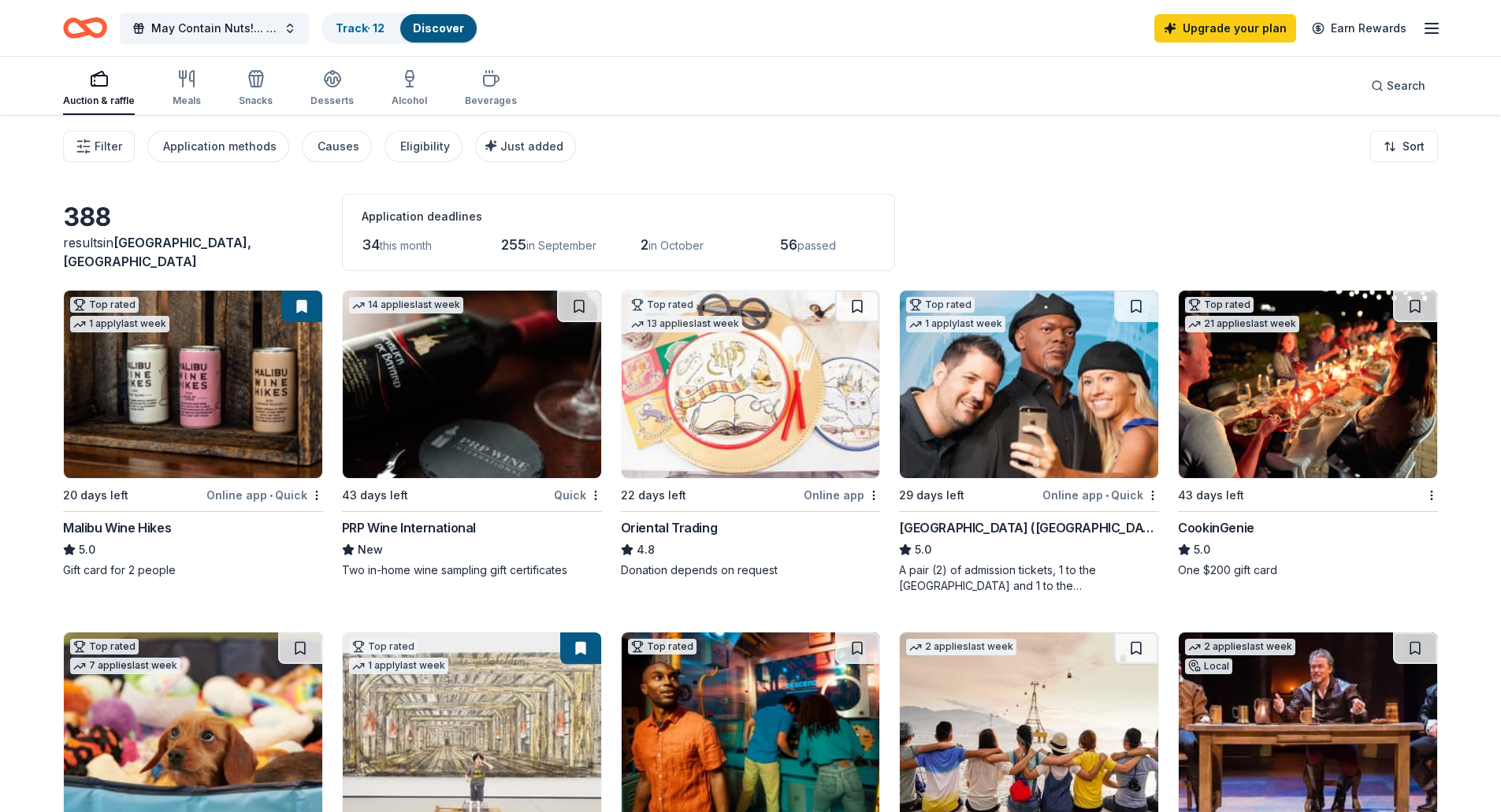
click at [109, 151] on span "Filter" at bounding box center [108, 146] width 28 height 19
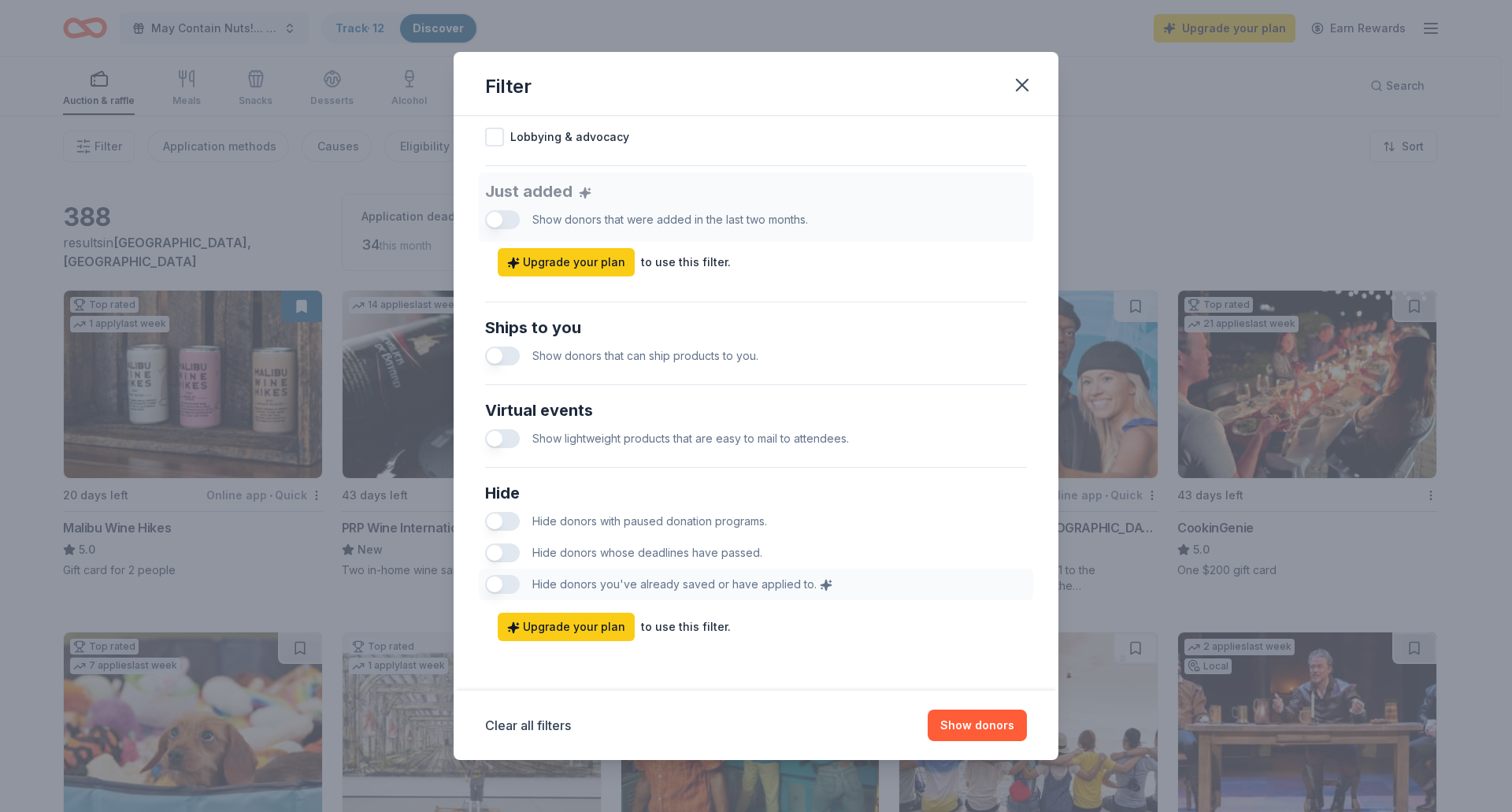
scroll to position [571, 0]
click at [501, 521] on button "button" at bounding box center [502, 521] width 35 height 19
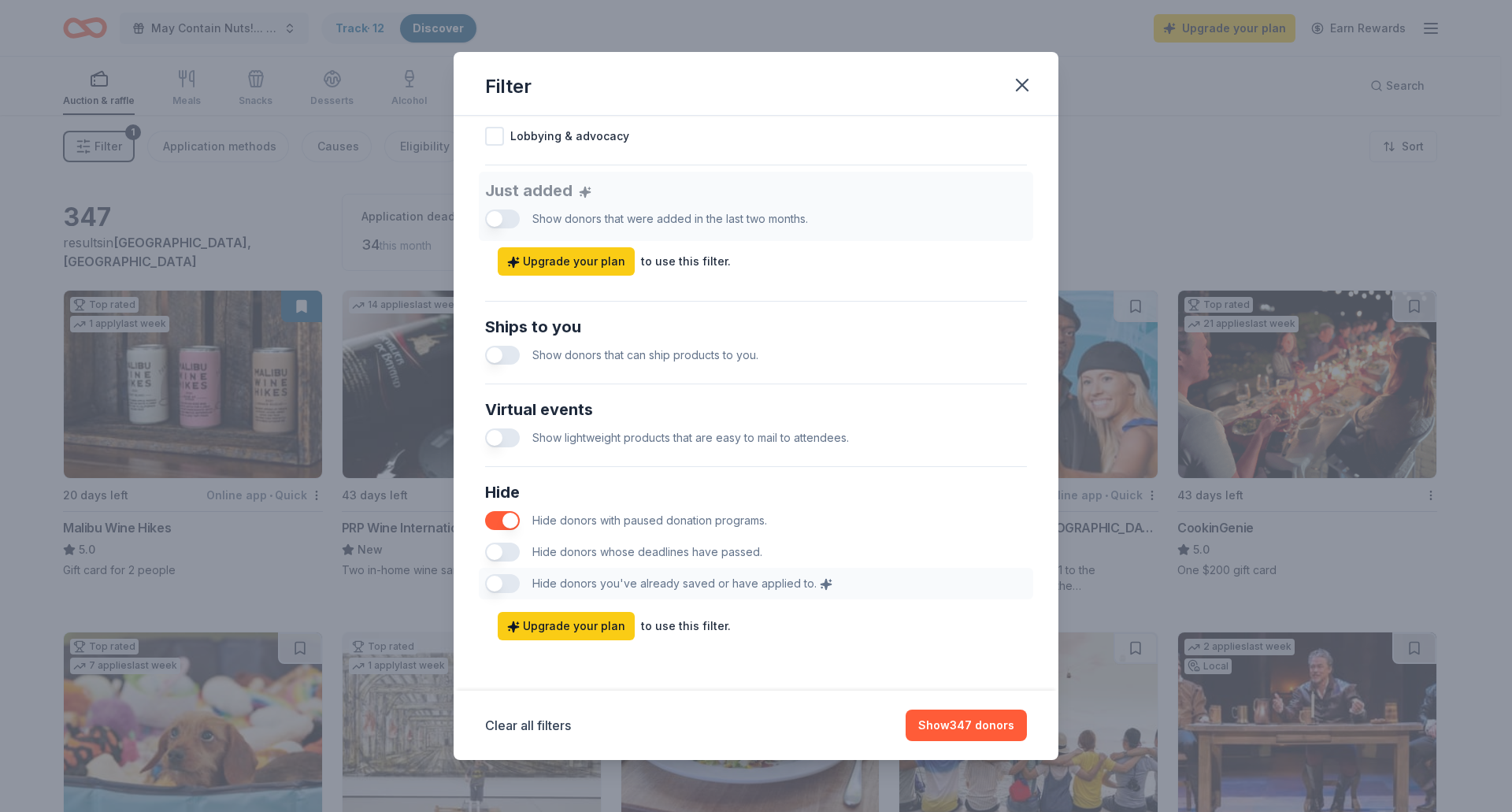
click at [501, 550] on button "button" at bounding box center [502, 552] width 35 height 19
drag, startPoint x: 1004, startPoint y: 732, endPoint x: 648, endPoint y: 433, distance: 464.9
click at [651, 456] on div "Filter Causes Find donors that support causes like yours. Animals Art & Culture…" at bounding box center [756, 406] width 605 height 708
click at [505, 355] on button "button" at bounding box center [502, 355] width 35 height 19
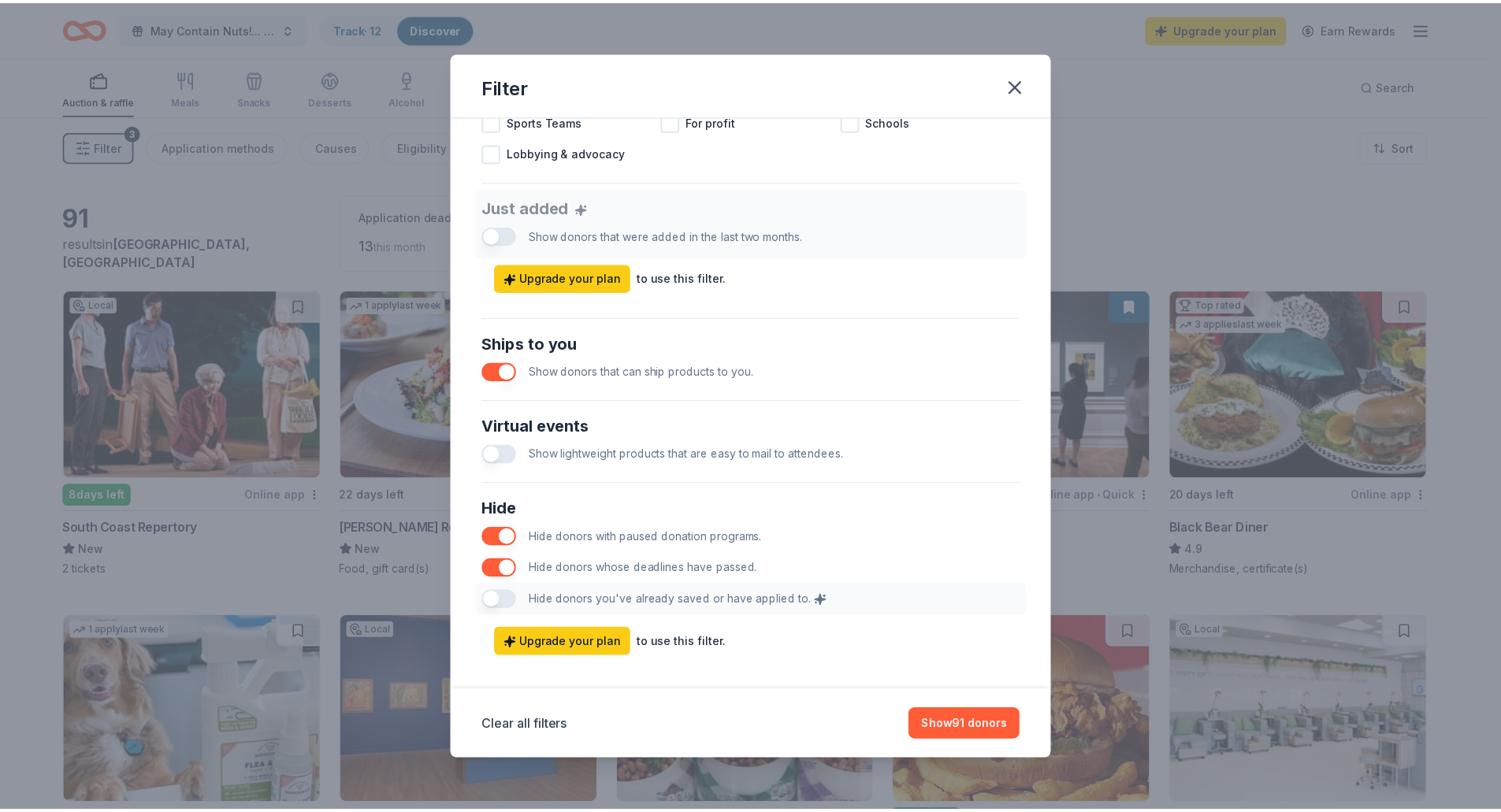
scroll to position [571, 0]
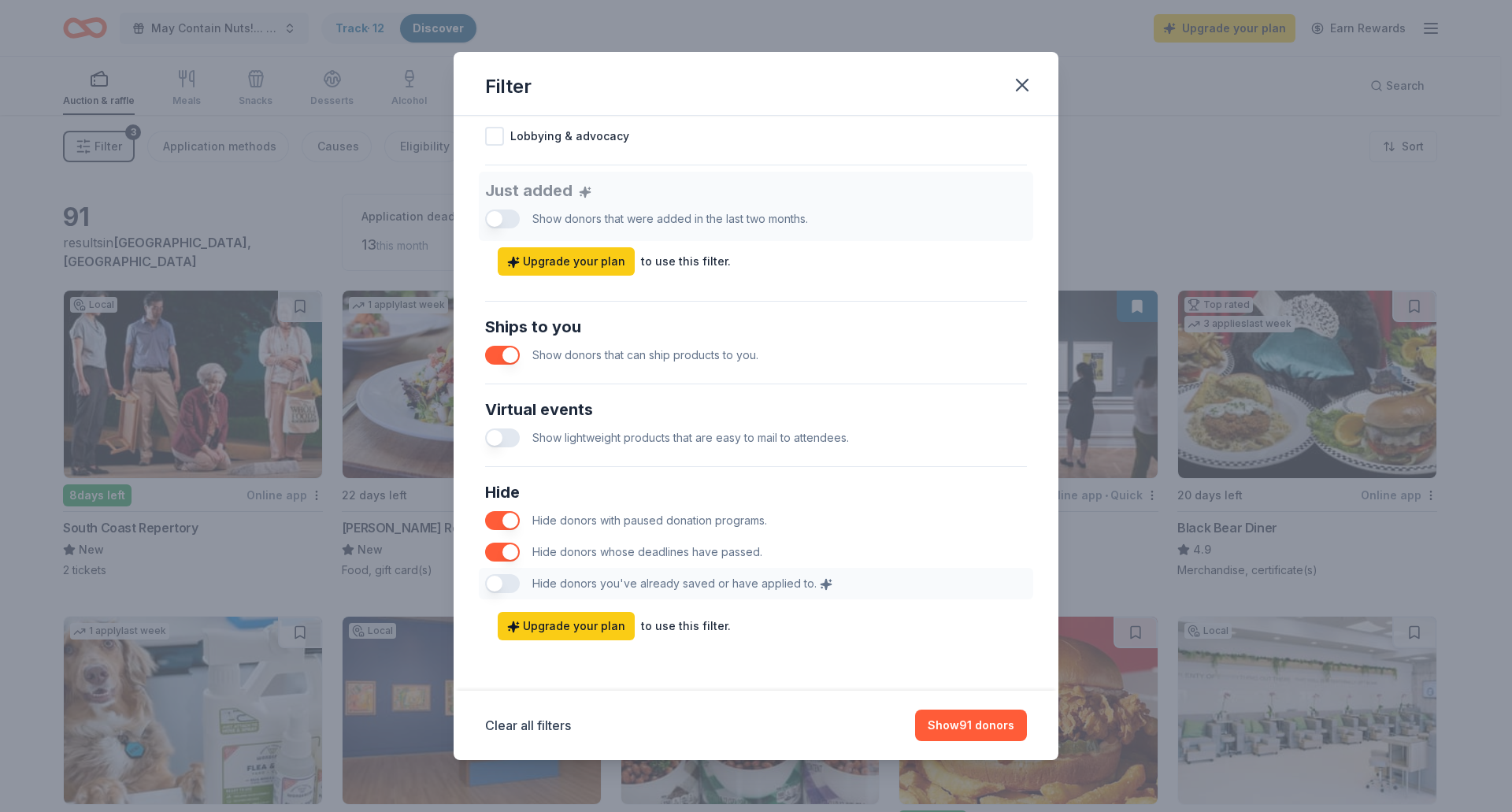
click at [495, 356] on button "button" at bounding box center [502, 355] width 35 height 19
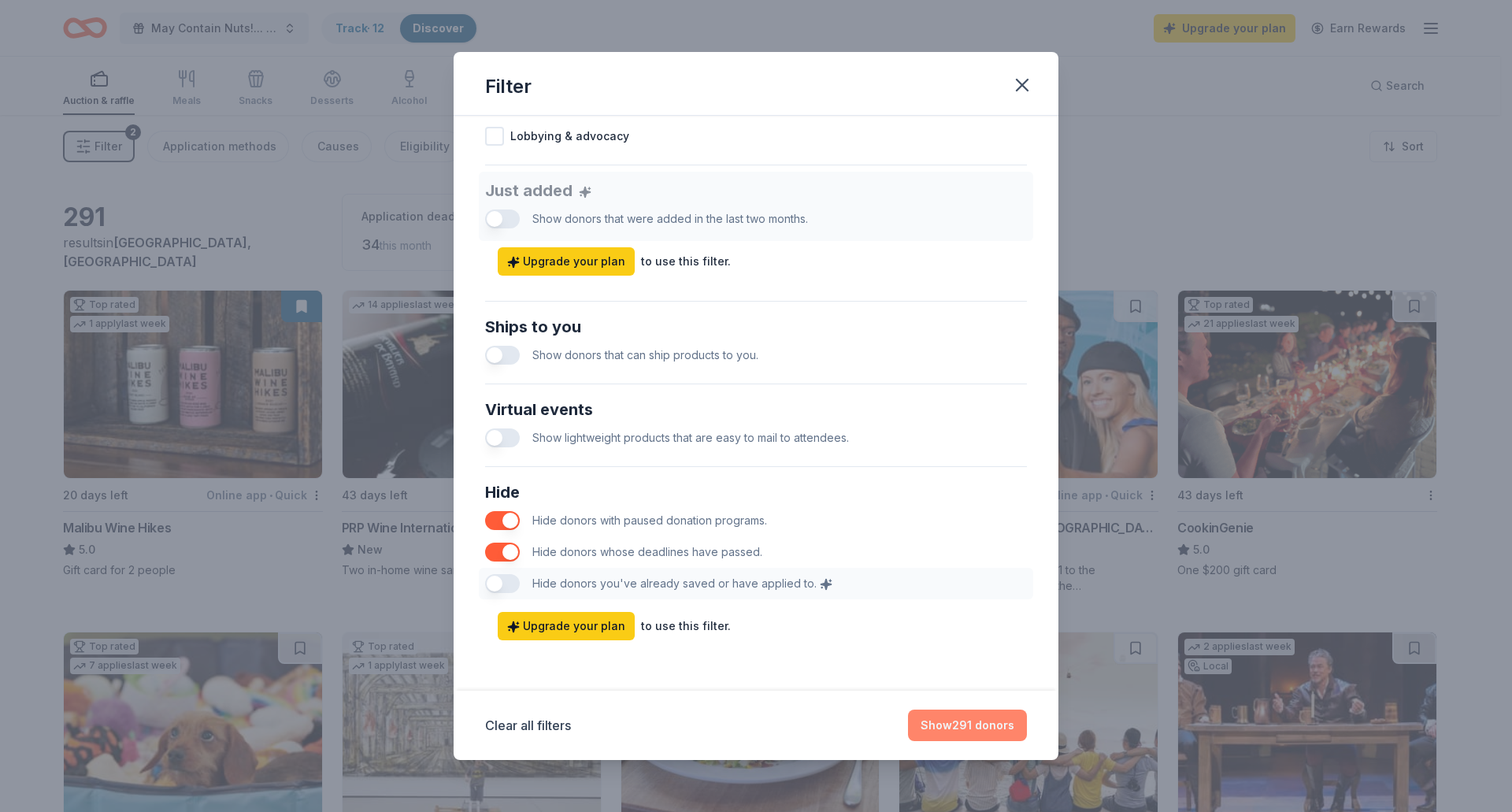
click at [980, 725] on button "Show 291 donors" at bounding box center [967, 725] width 119 height 31
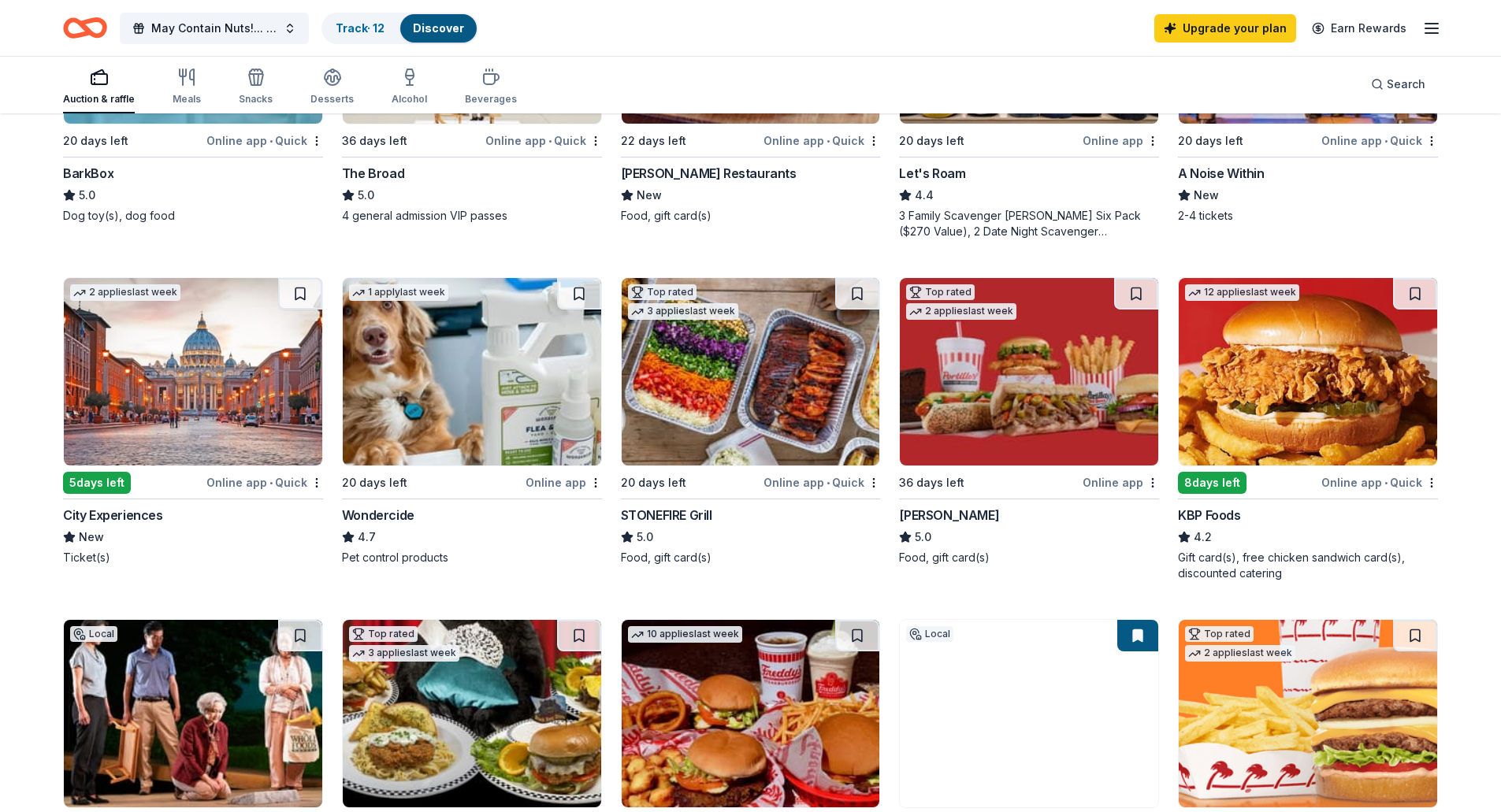
scroll to position [551, 0]
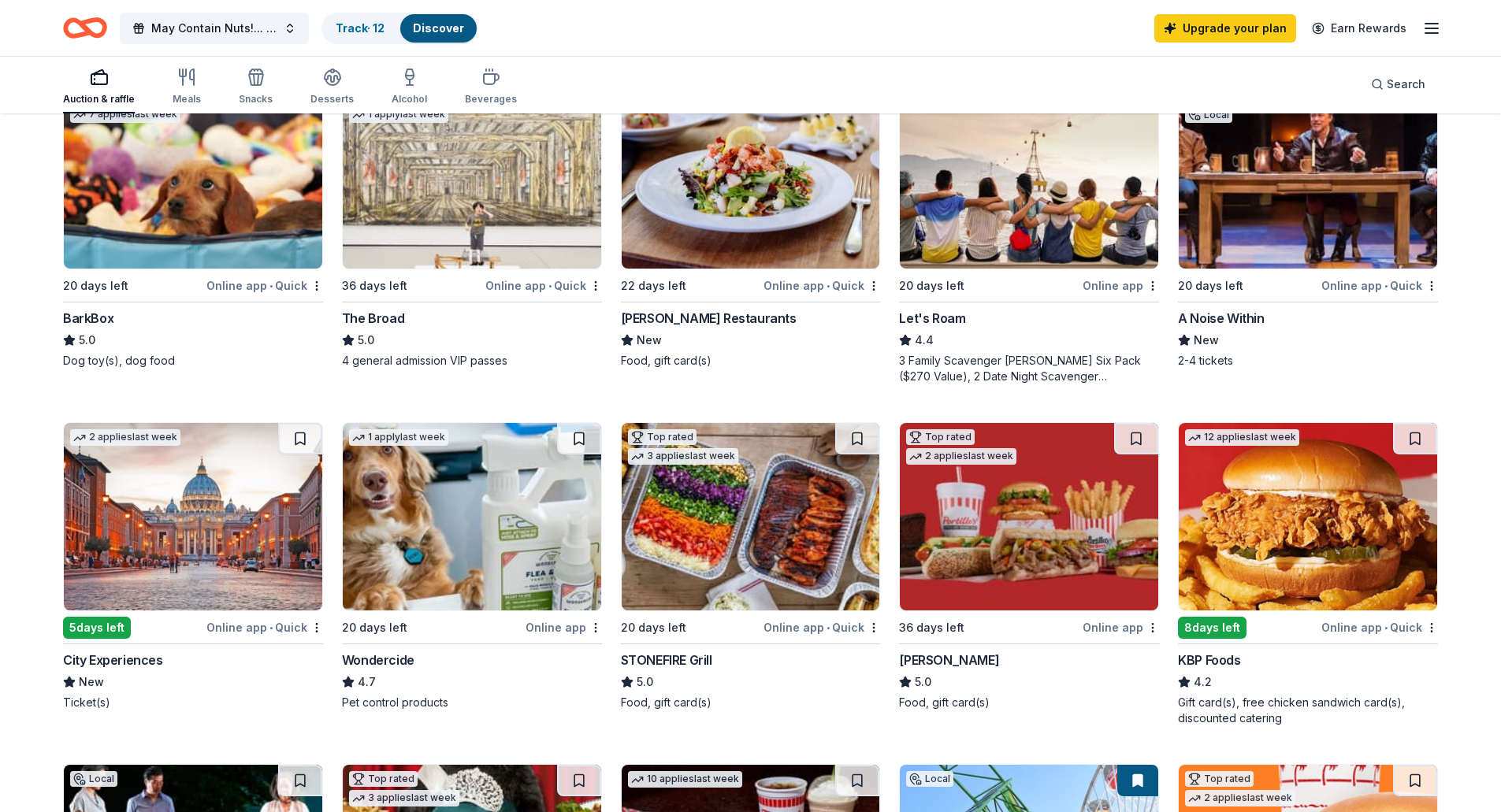
click at [740, 317] on div "Cameron Mitchell Restaurants" at bounding box center [708, 318] width 176 height 19
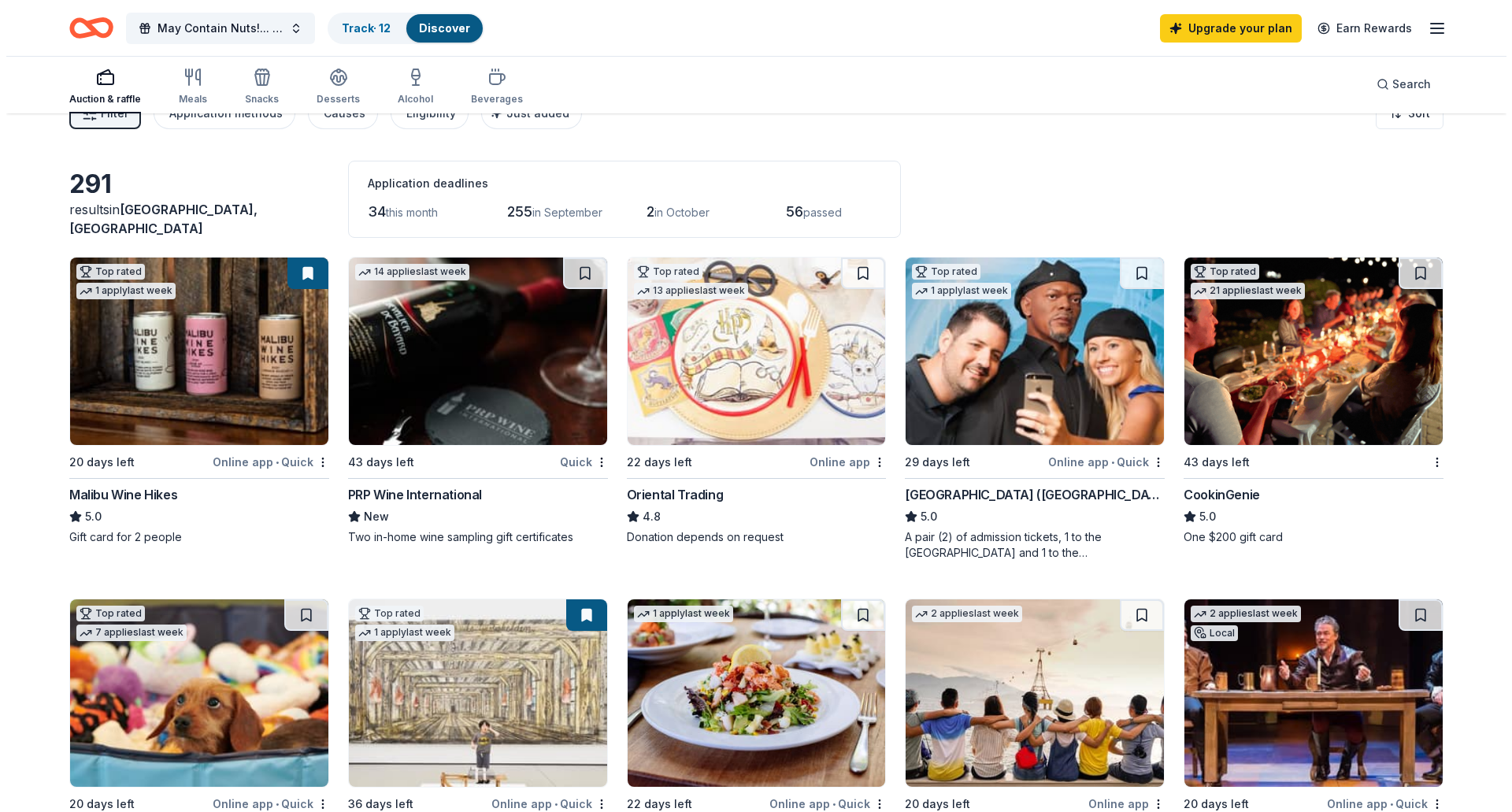
scroll to position [0, 0]
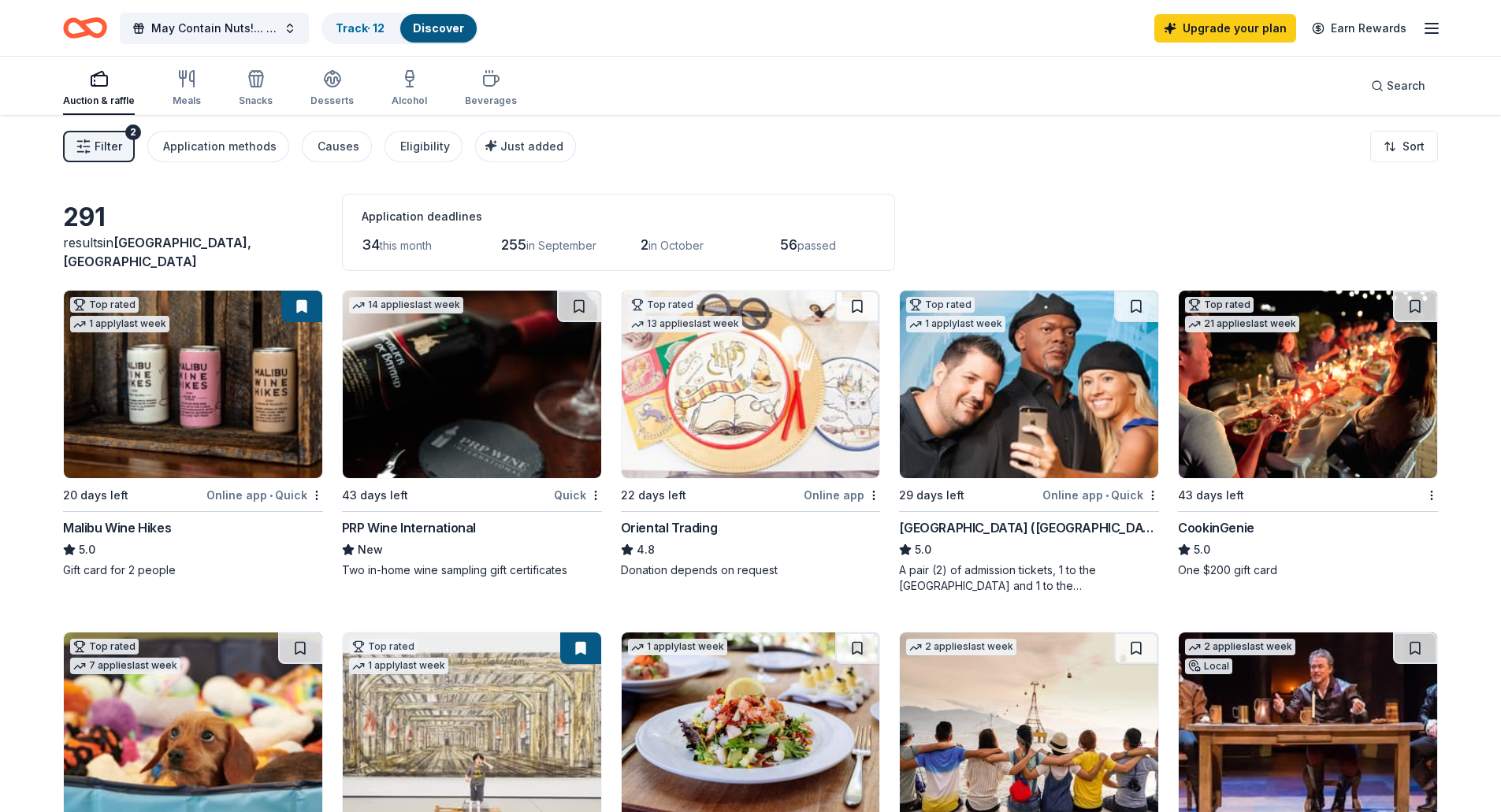
click at [1233, 533] on div "CookinGenie" at bounding box center [1216, 528] width 77 height 19
click at [255, 32] on span "May Contain Nuts!... A Night of Comedy benefitting WeSPARK [MEDICAL_DATA] Suppo…" at bounding box center [214, 28] width 126 height 19
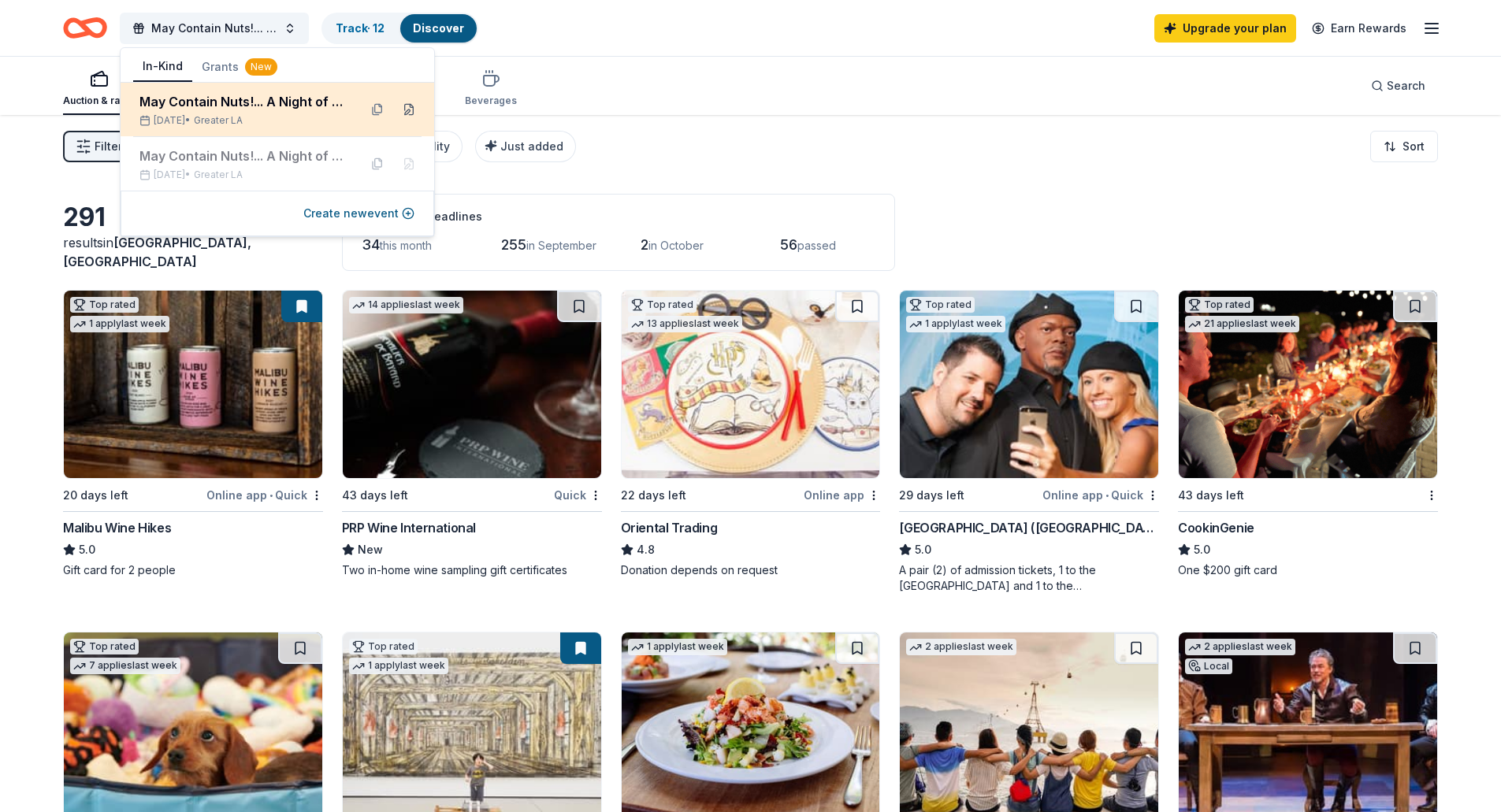
click at [412, 108] on button at bounding box center [409, 110] width 25 height 25
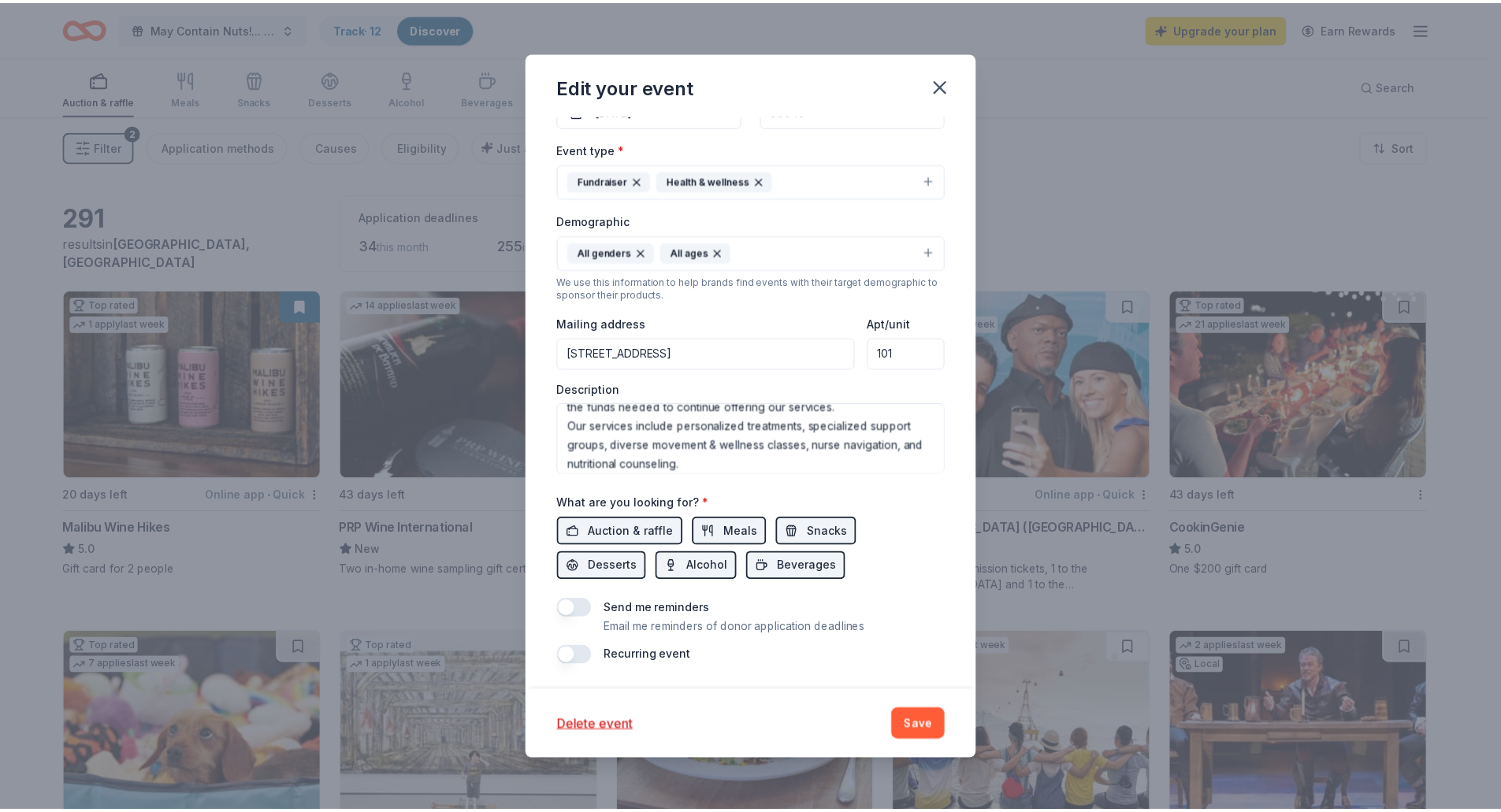
scroll to position [151, 0]
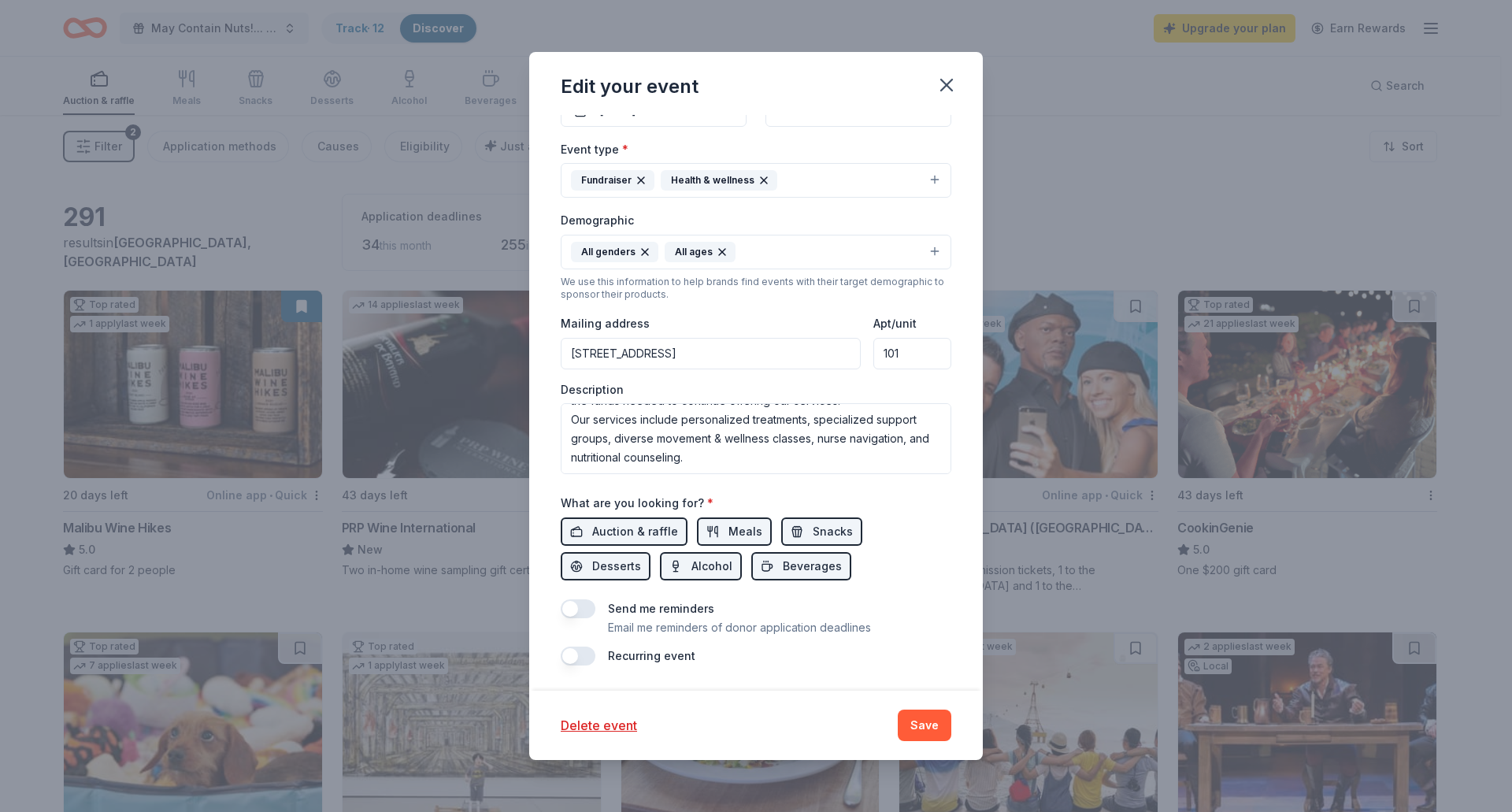
click at [741, 360] on input "14724 Ventura Boulevard, Los Angeles, CA, 91403" at bounding box center [710, 353] width 300 height 31
type input "14724 Ventura Boulevard, Los Angeles, CA, 91403"
click at [921, 724] on button "Save" at bounding box center [924, 725] width 53 height 31
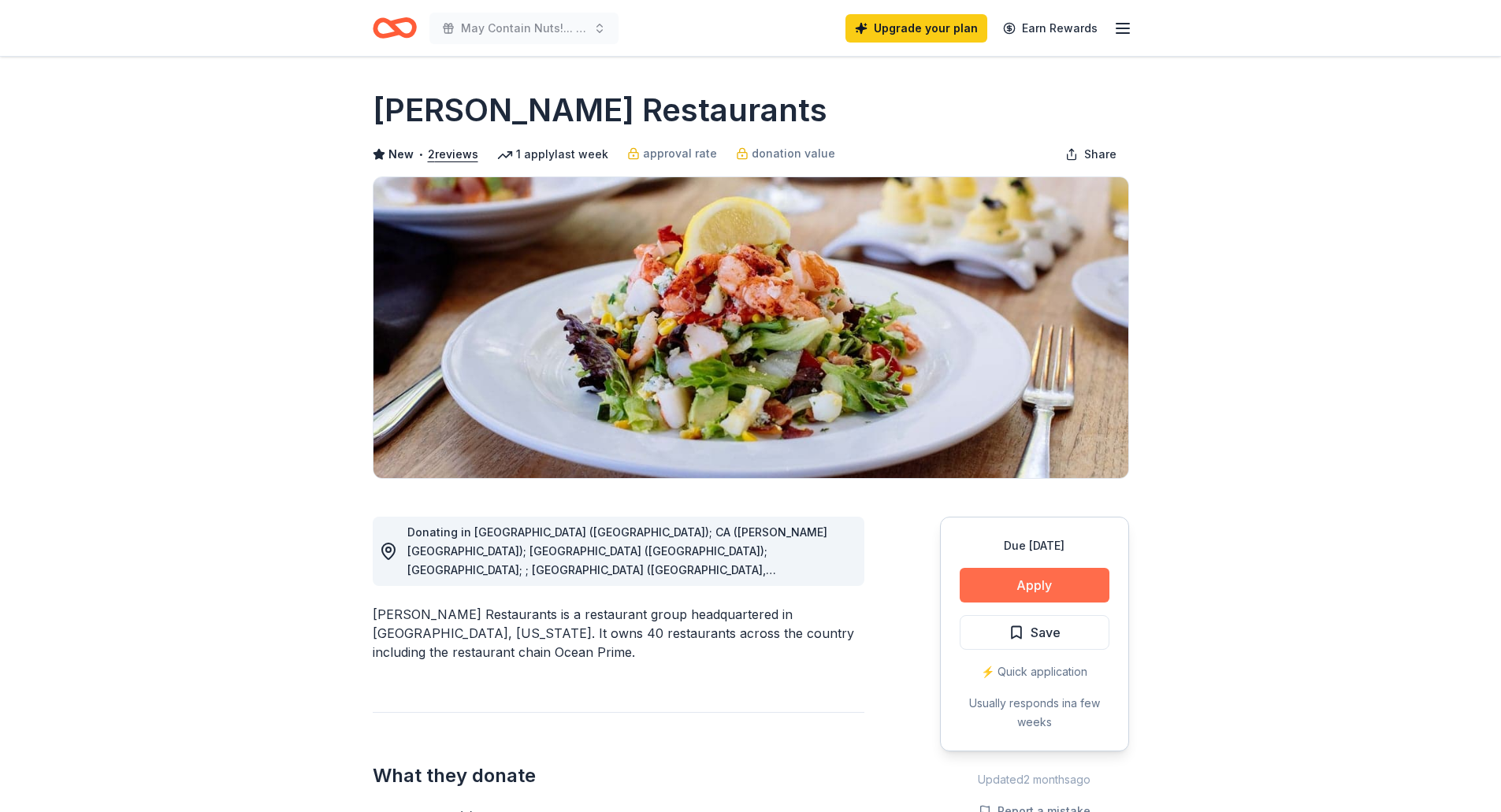
click at [1081, 582] on button "Apply" at bounding box center [1034, 585] width 149 height 35
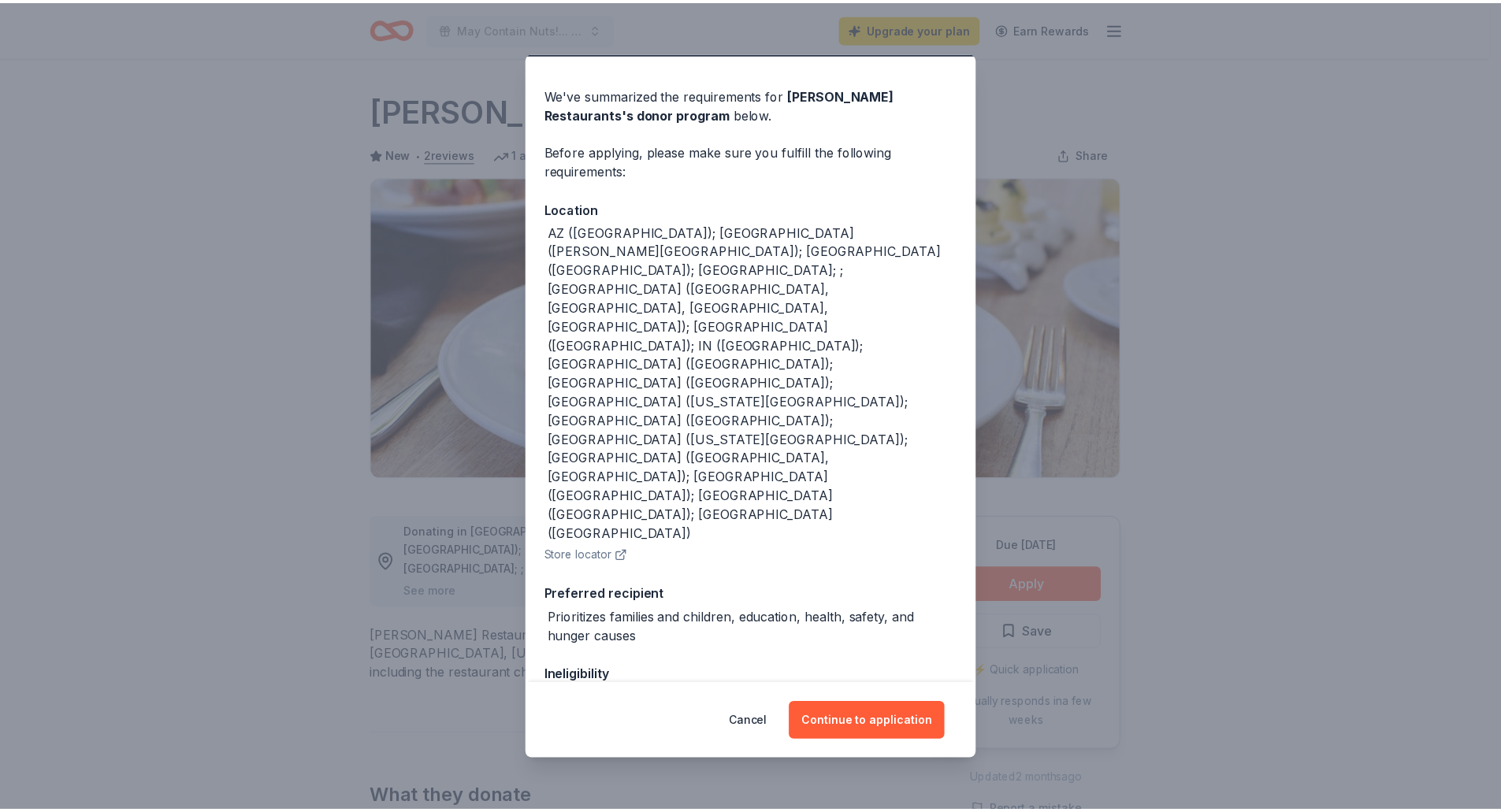
scroll to position [66, 0]
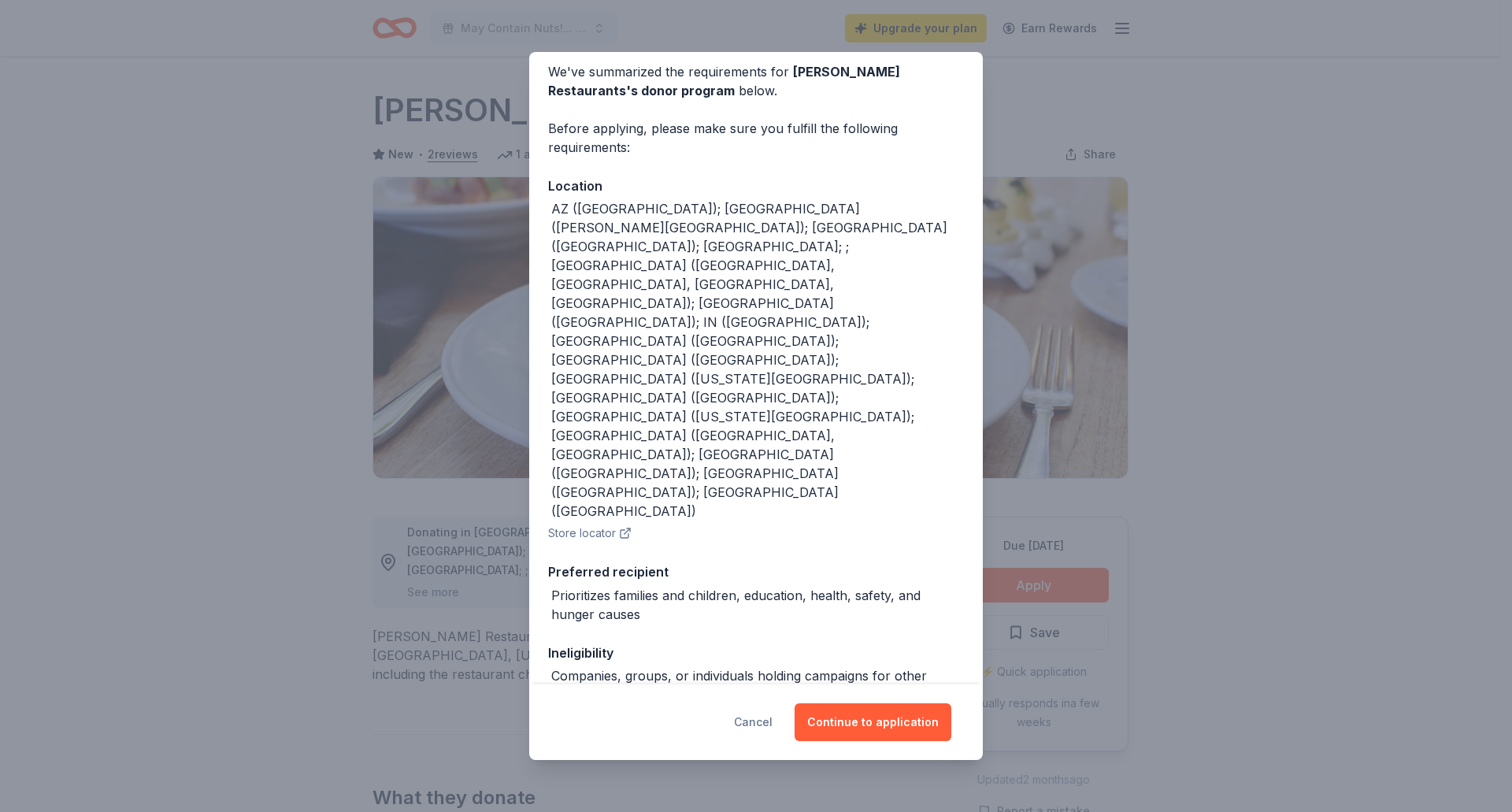
click at [764, 718] on button "Cancel" at bounding box center [753, 722] width 39 height 38
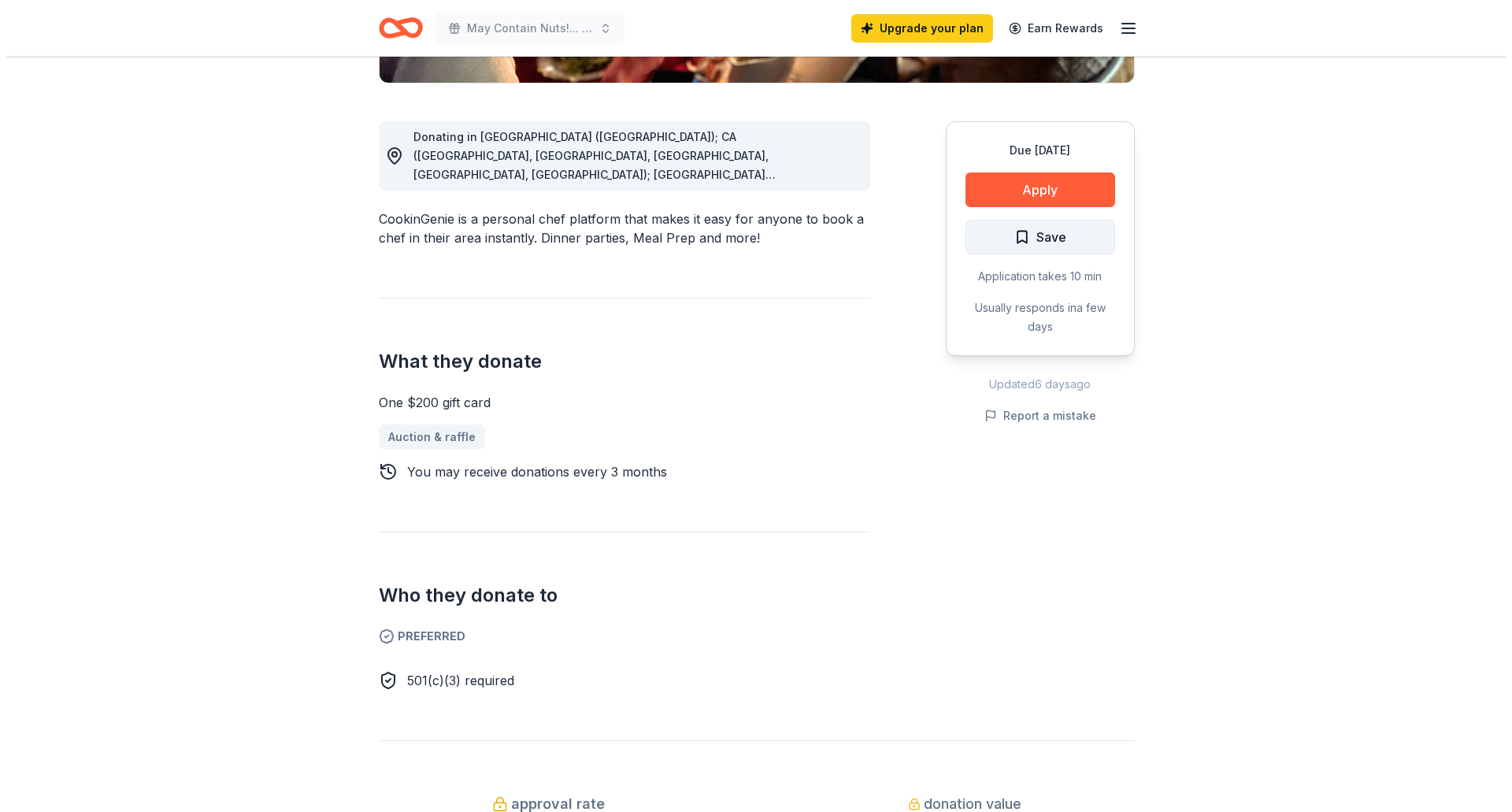
scroll to position [394, 0]
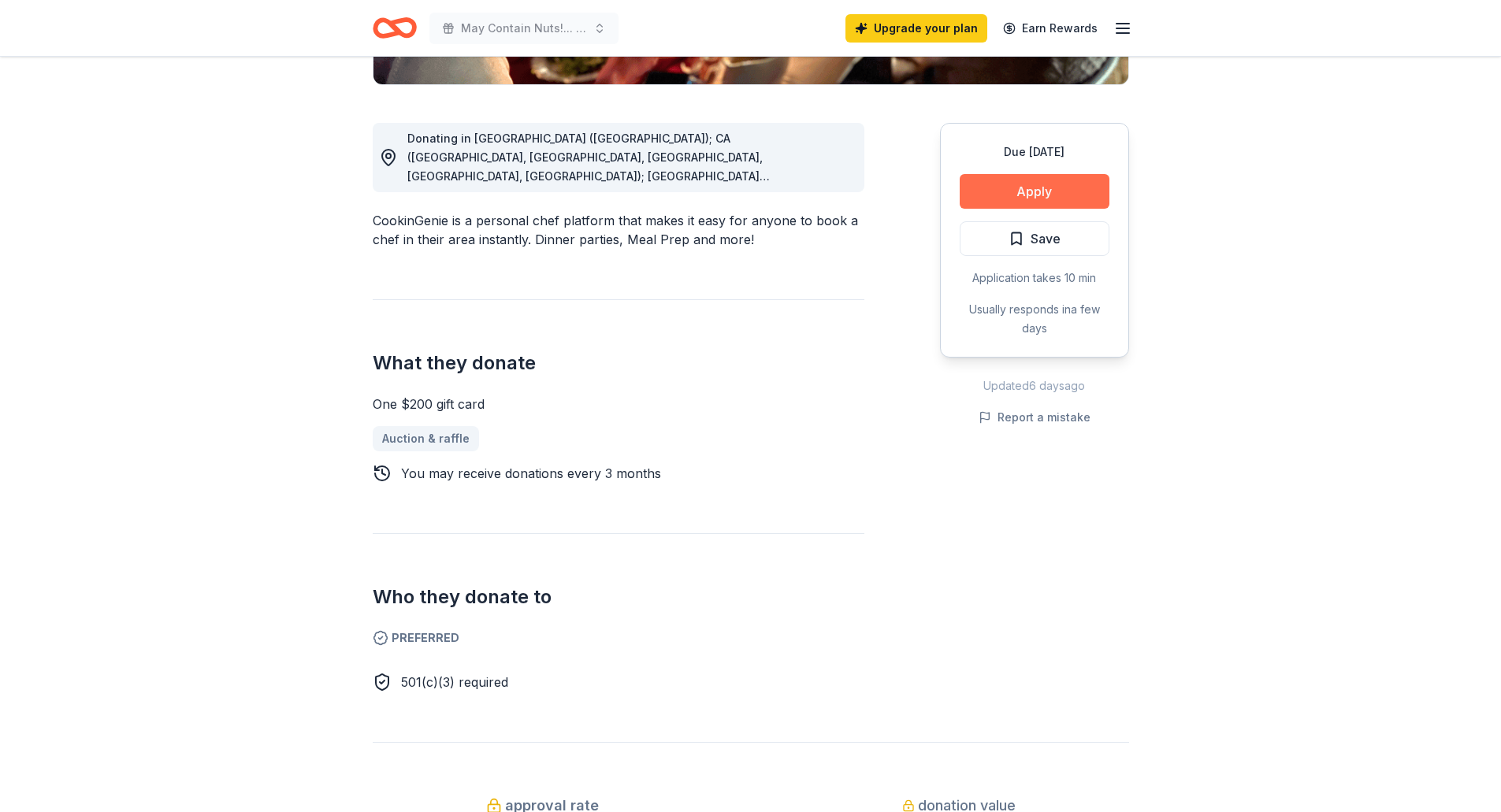
click at [1059, 193] on button "Apply" at bounding box center [1034, 191] width 149 height 35
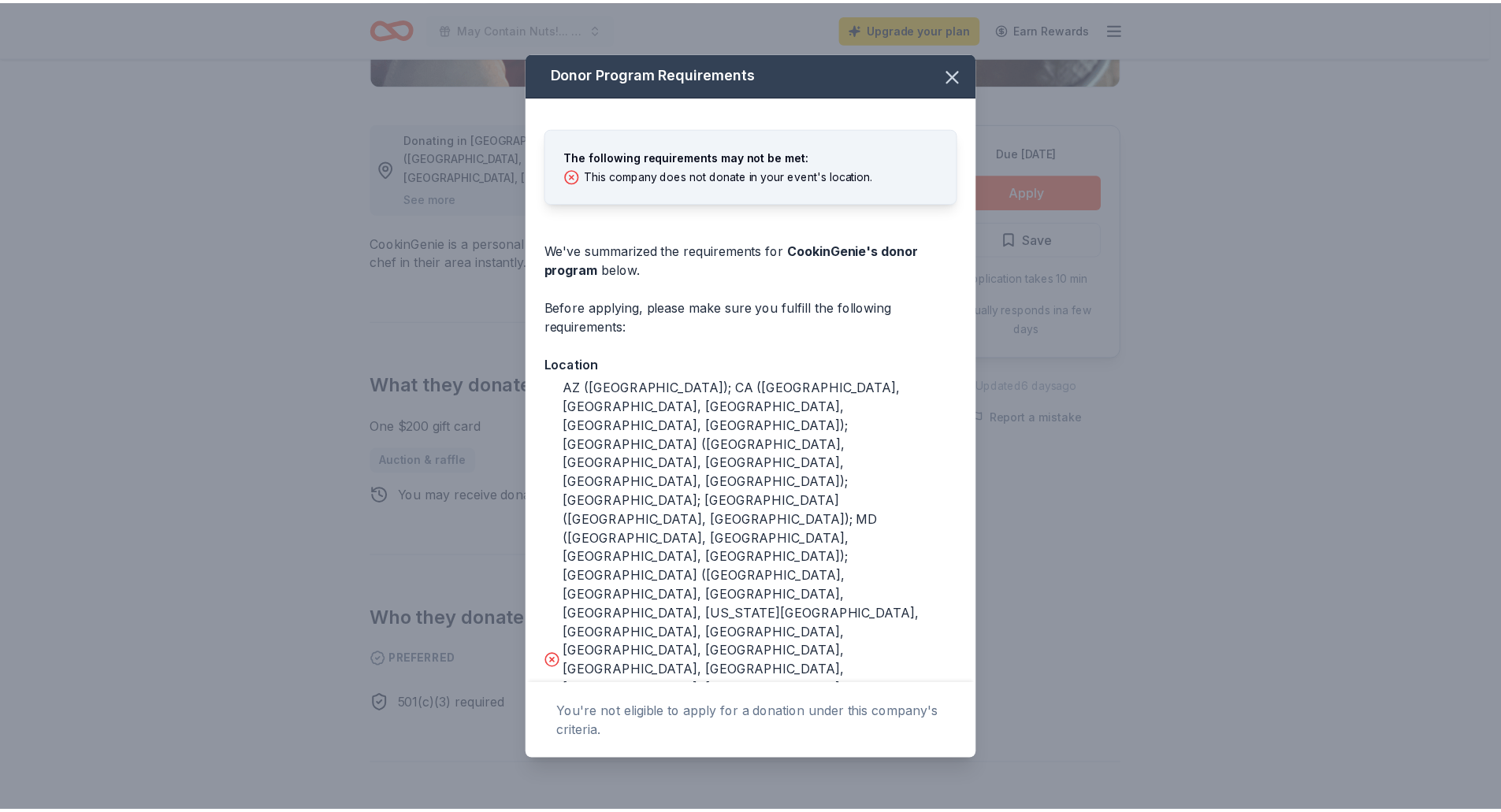
scroll to position [0, 0]
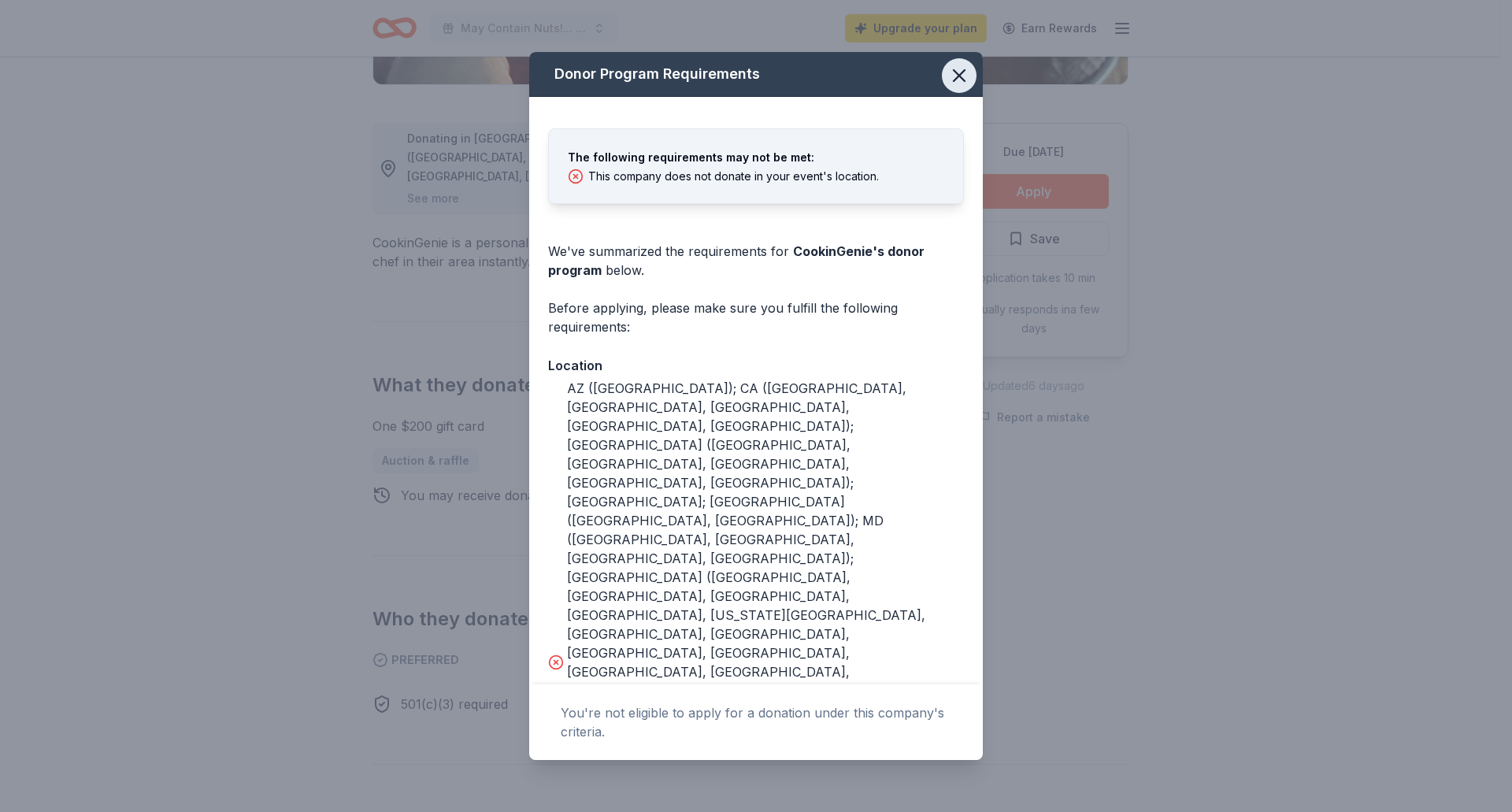
click at [956, 78] on icon "button" at bounding box center [959, 76] width 22 height 22
